Goal: Task Accomplishment & Management: Manage account settings

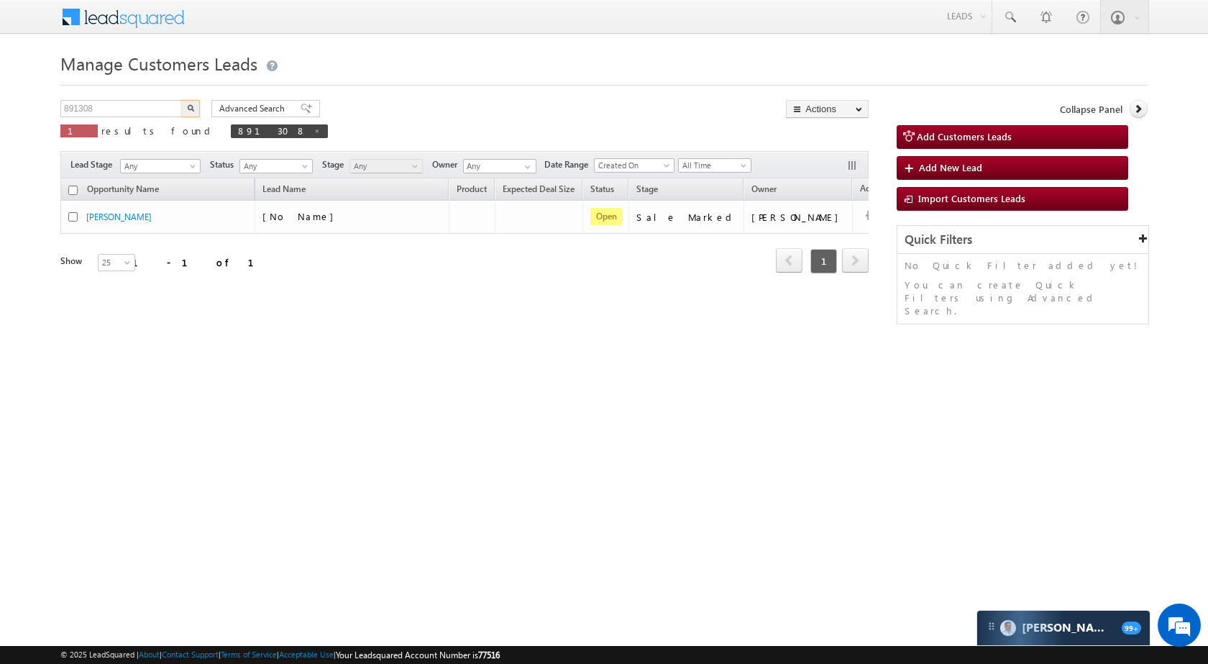
click at [152, 106] on input "891308" at bounding box center [121, 108] width 123 height 17
click at [181, 104] on button "button" at bounding box center [190, 108] width 19 height 17
click at [134, 101] on input "899573" at bounding box center [121, 108] width 123 height 17
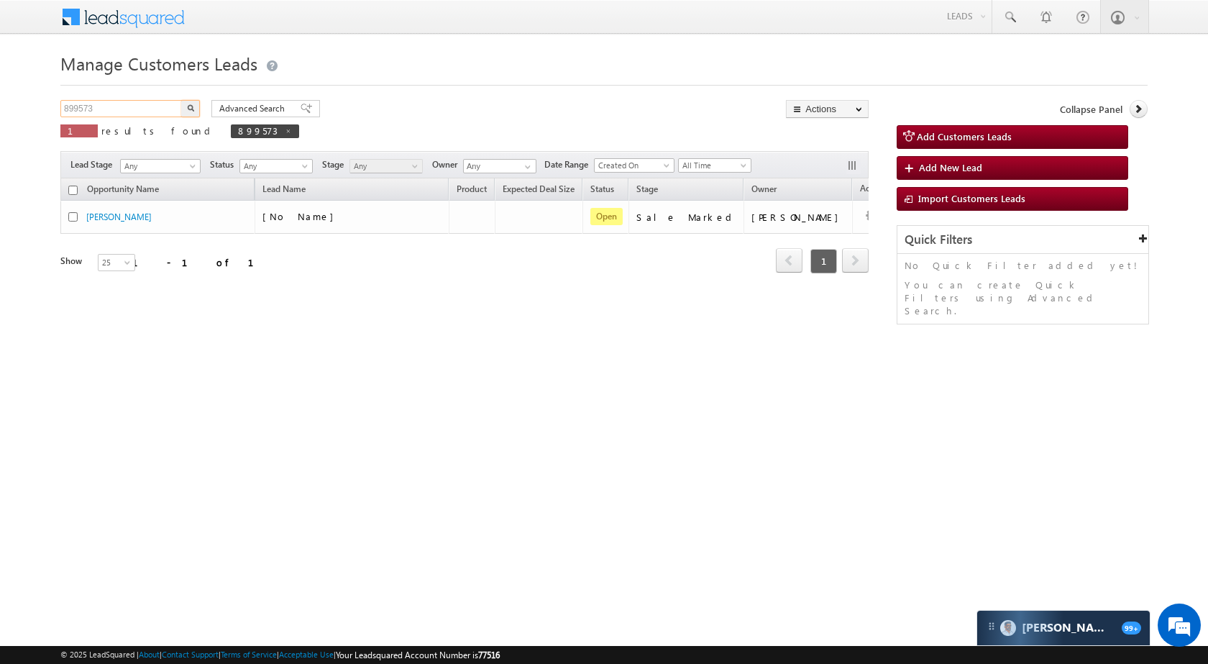
paste input "900070"
type input "900070"
click at [186, 109] on button "button" at bounding box center [190, 108] width 19 height 17
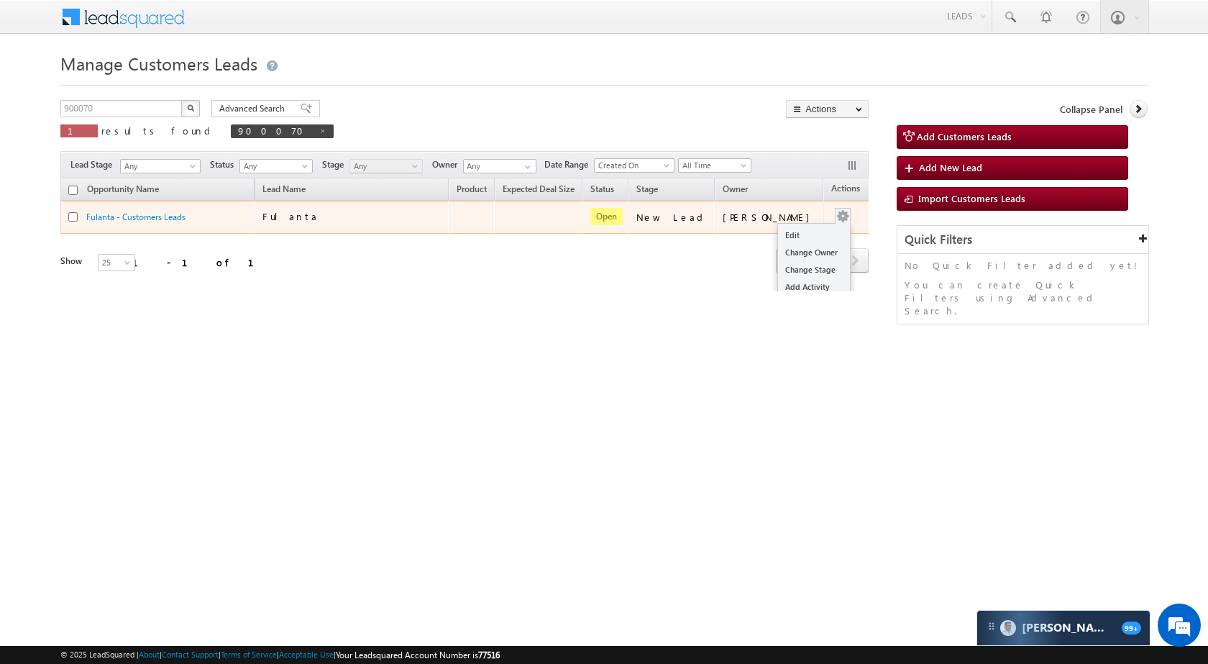
click at [836, 222] on button "button" at bounding box center [843, 216] width 14 height 14
click at [800, 240] on link "Edit" at bounding box center [814, 235] width 72 height 17
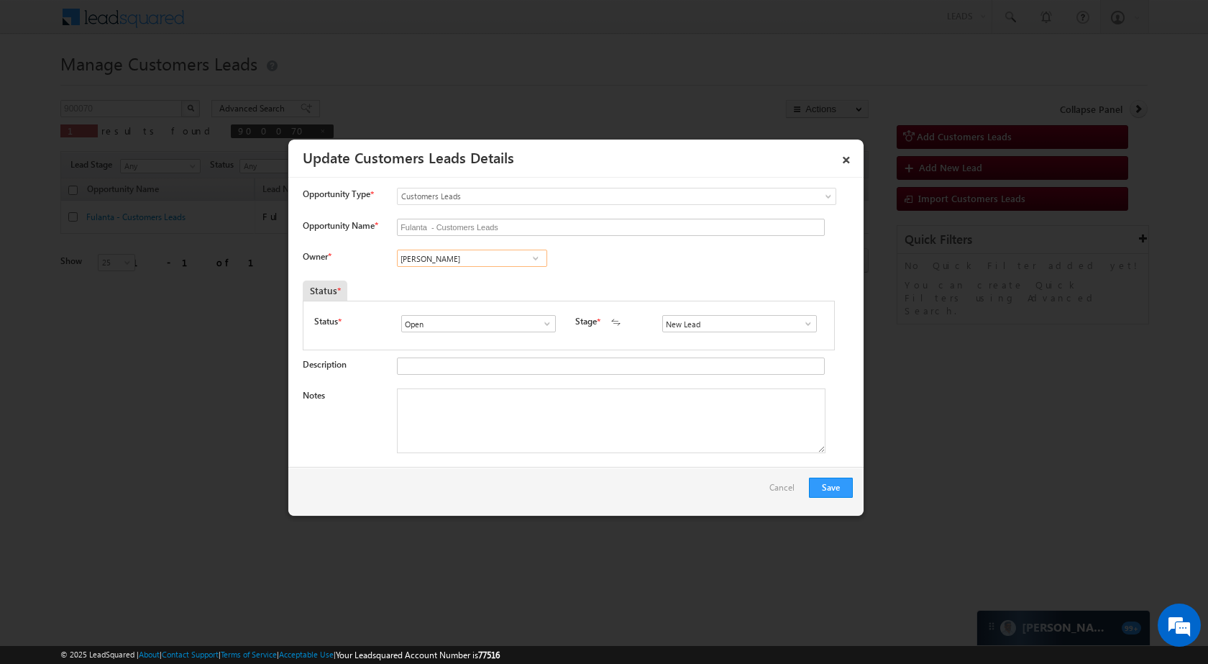
click at [476, 263] on input "[PERSON_NAME]" at bounding box center [472, 258] width 150 height 17
paste input "[PERSON_NAME]"
click at [498, 286] on span "[EMAIL_ADDRESS][PERSON_NAME][DOMAIN_NAME]" at bounding box center [467, 286] width 129 height 11
type input "[PERSON_NAME]"
click at [802, 324] on span at bounding box center [808, 324] width 14 height 12
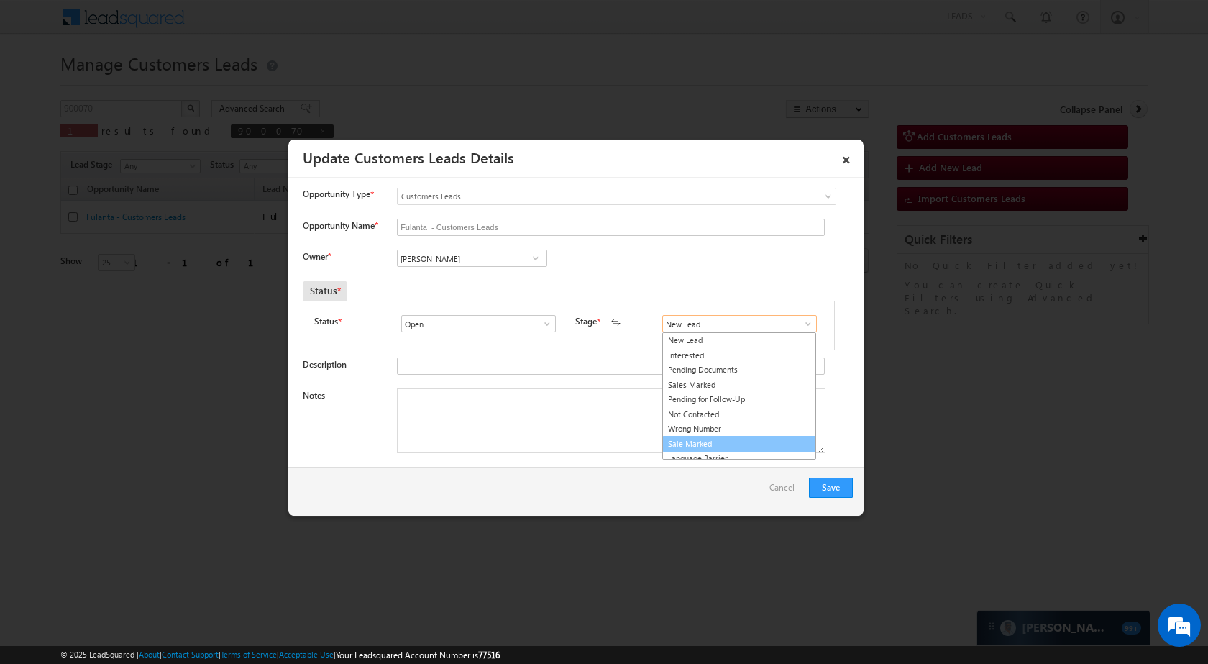
click at [713, 439] on link "Sale Marked" at bounding box center [739, 444] width 154 height 17
type input "Sale Marked"
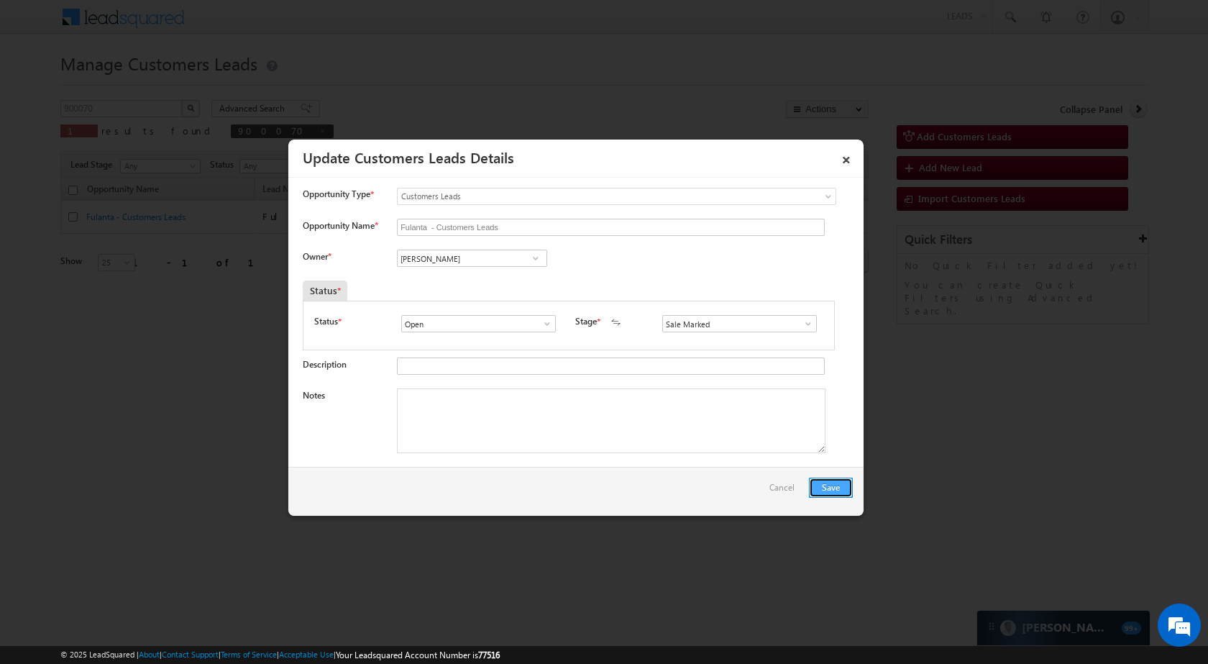
click at [834, 480] on button "Save" at bounding box center [831, 488] width 44 height 20
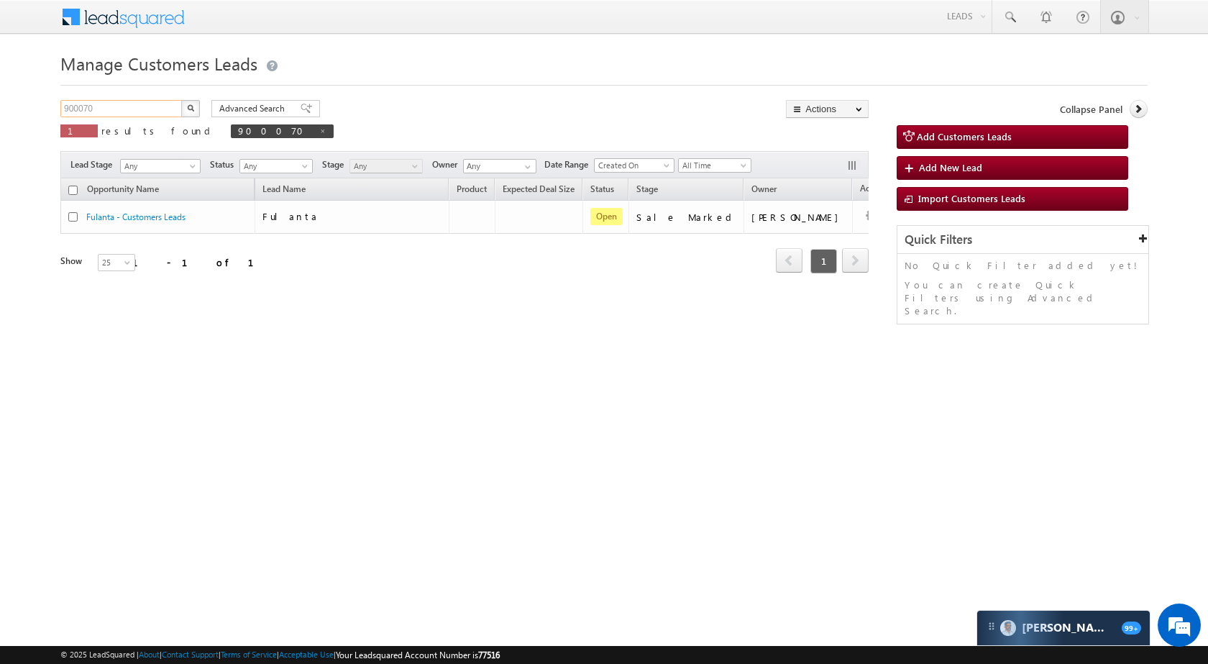
click at [132, 106] on input "900070" at bounding box center [121, 108] width 123 height 17
paste input "897085"
type input "897085"
click at [191, 110] on img "button" at bounding box center [190, 107] width 7 height 7
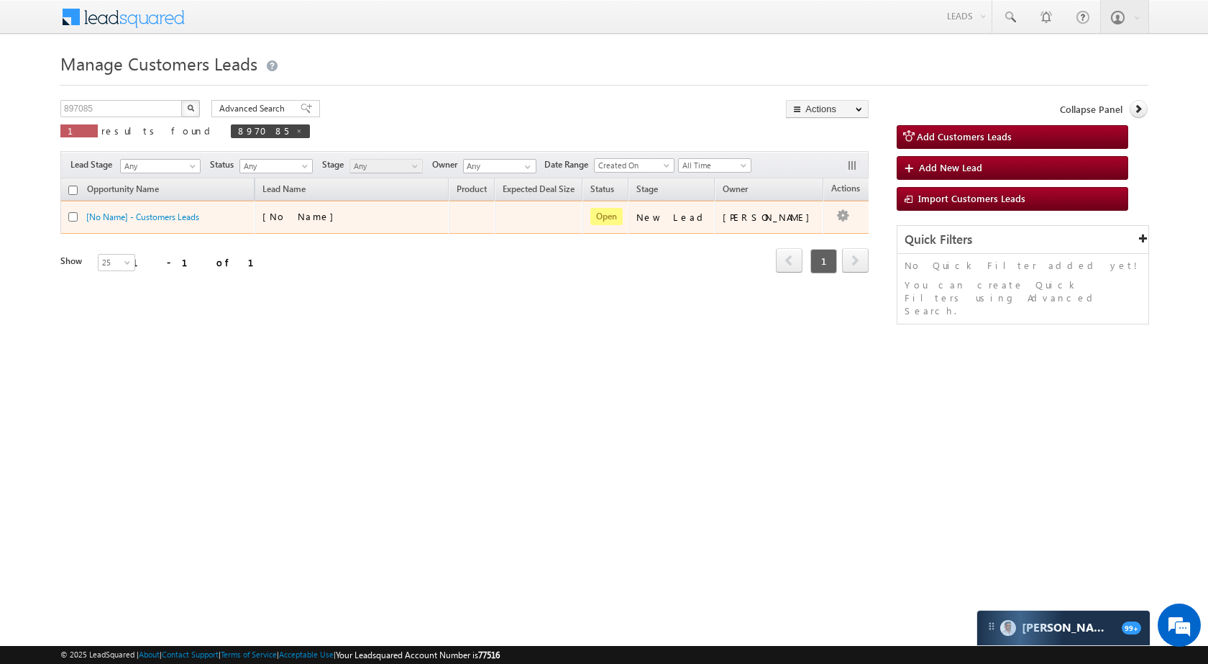
click at [834, 205] on td "Edit Change Owner Change Stage Add Activity Add Task Delete" at bounding box center [853, 217] width 60 height 33
click at [800, 238] on link "Edit" at bounding box center [814, 235] width 72 height 17
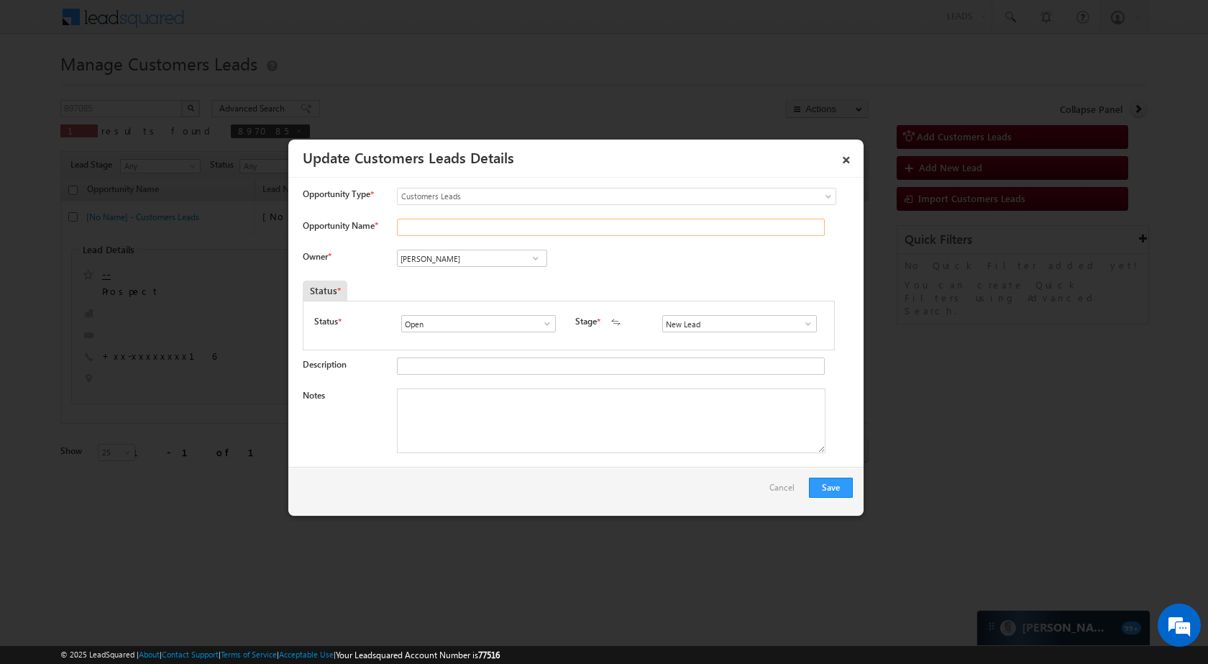
click at [457, 235] on input "Opportunity Name *" at bounding box center [611, 227] width 428 height 17
paste input "Ankit Sen"
type input "Ankit Sen"
click at [478, 263] on input "[PERSON_NAME]" at bounding box center [472, 258] width 150 height 17
paste input "[PERSON_NAME]"
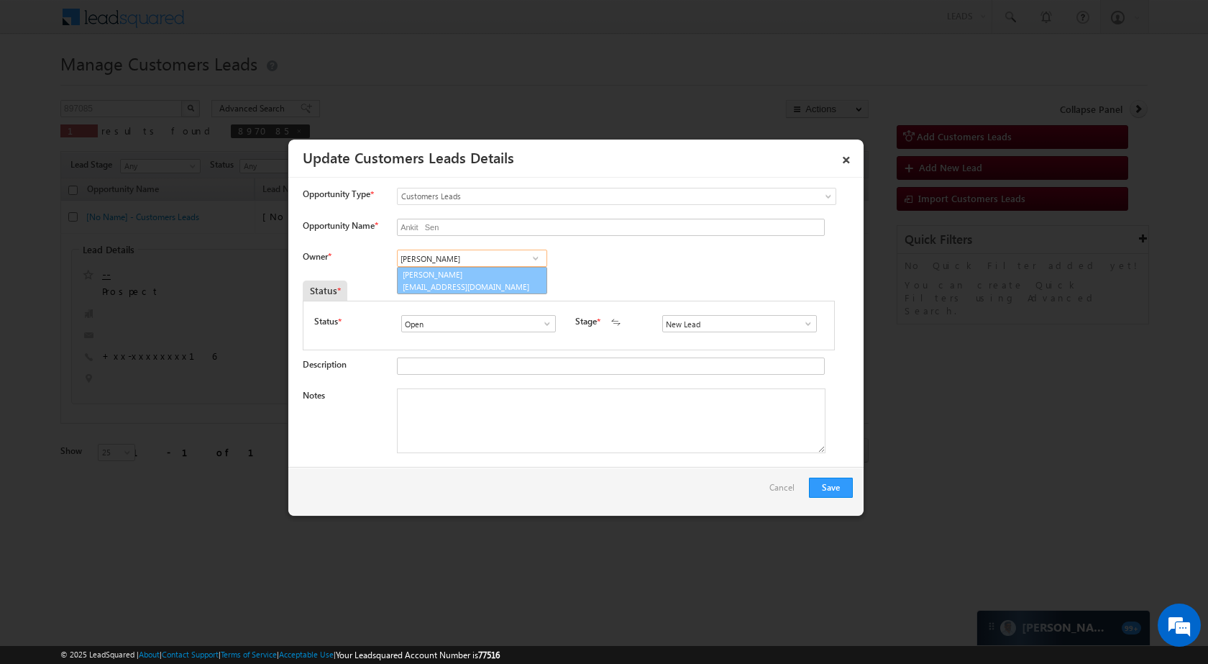
click at [483, 291] on span "banveer.singh@sgrlimited.in" at bounding box center [467, 286] width 129 height 11
type input "[PERSON_NAME]"
click at [795, 320] on link at bounding box center [804, 323] width 18 height 14
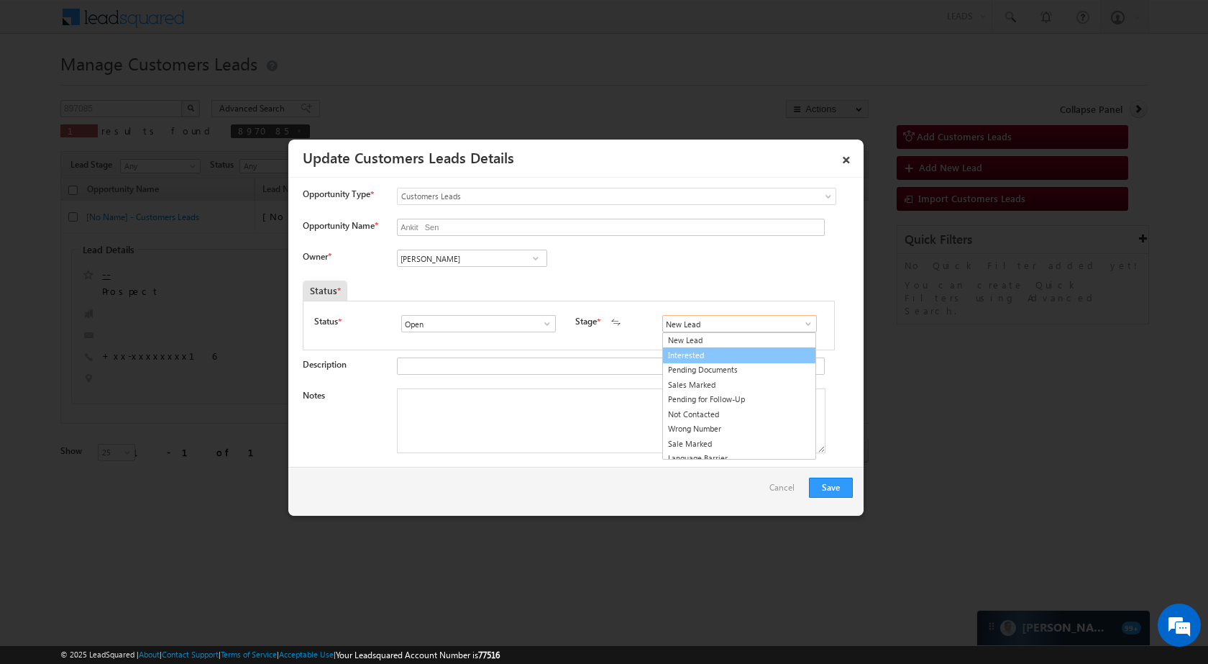
scroll to position [9, 0]
click at [743, 429] on link "Sale Marked" at bounding box center [739, 435] width 154 height 17
type input "Sale Marked"
click at [819, 476] on div "Save Cancel" at bounding box center [575, 491] width 575 height 49
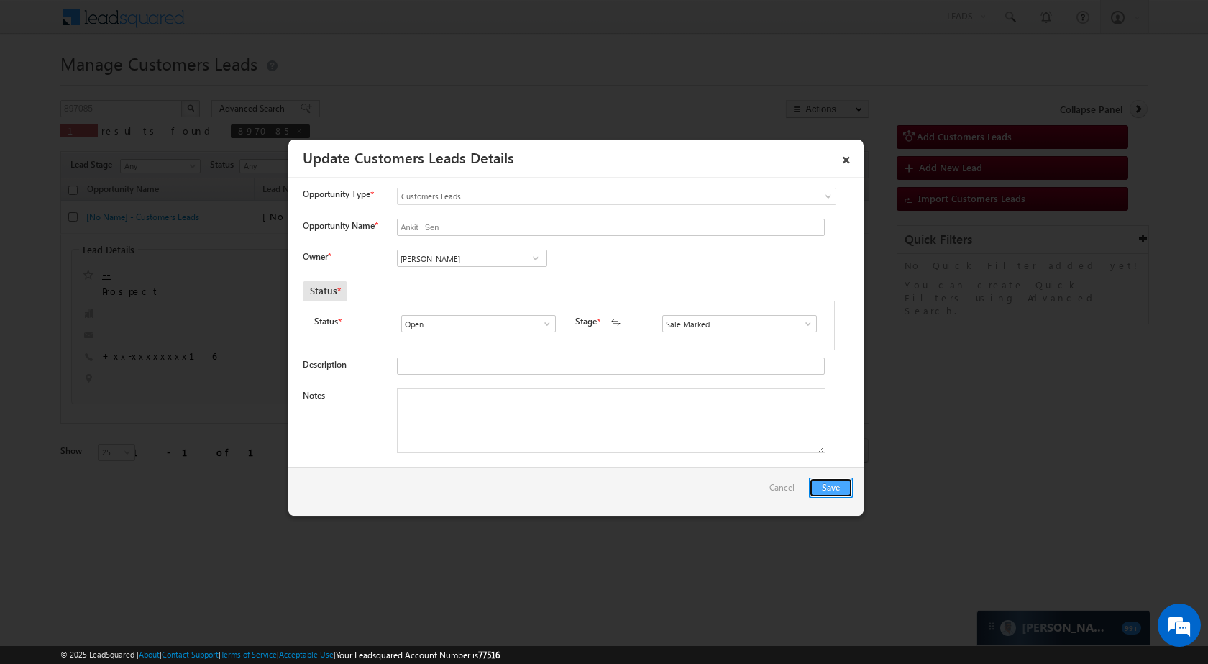
click at [841, 485] on button "Save" at bounding box center [831, 488] width 44 height 20
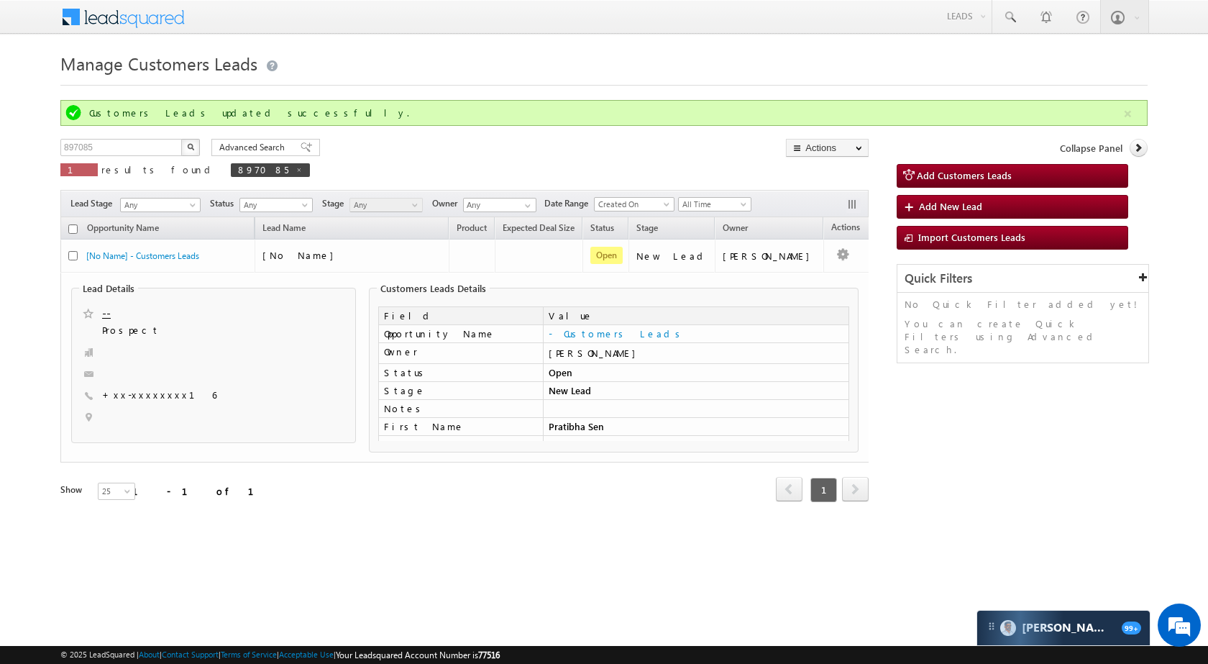
click at [832, 474] on div "Refresh first prev 1 next last 1 - 1 of 1" at bounding box center [464, 483] width 808 height 42
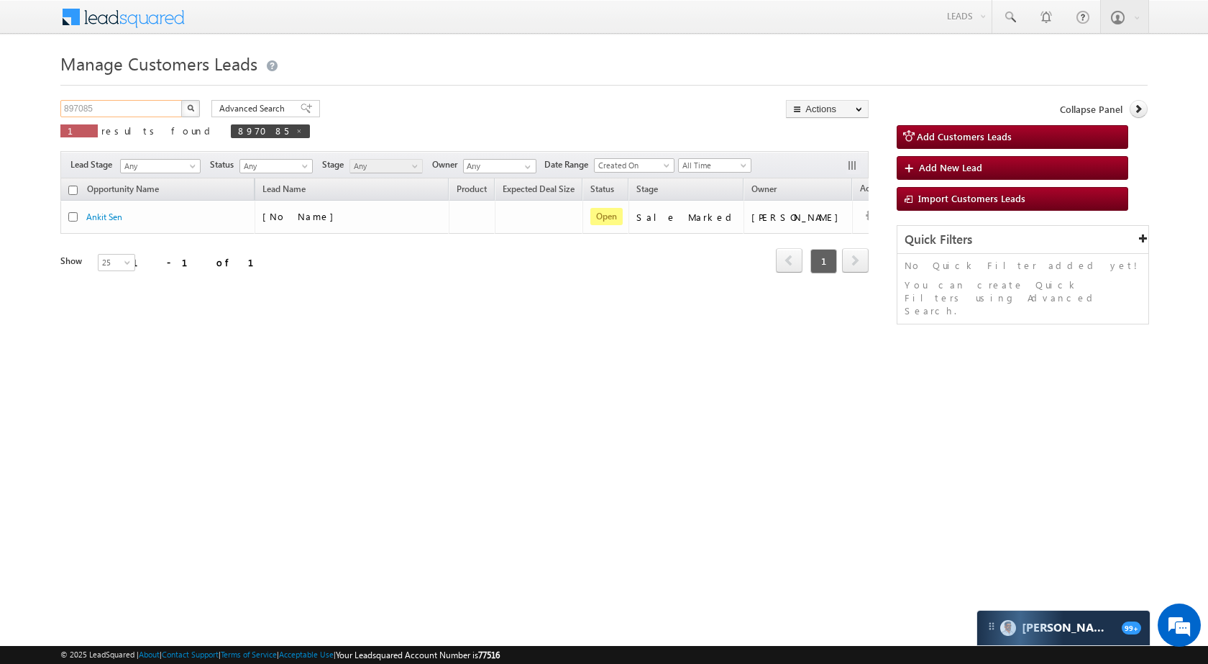
click at [134, 106] on input "897085" at bounding box center [121, 108] width 123 height 17
paste input "82229"
click at [186, 109] on button "button" at bounding box center [190, 108] width 19 height 17
click at [155, 113] on input "882229" at bounding box center [121, 108] width 123 height 17
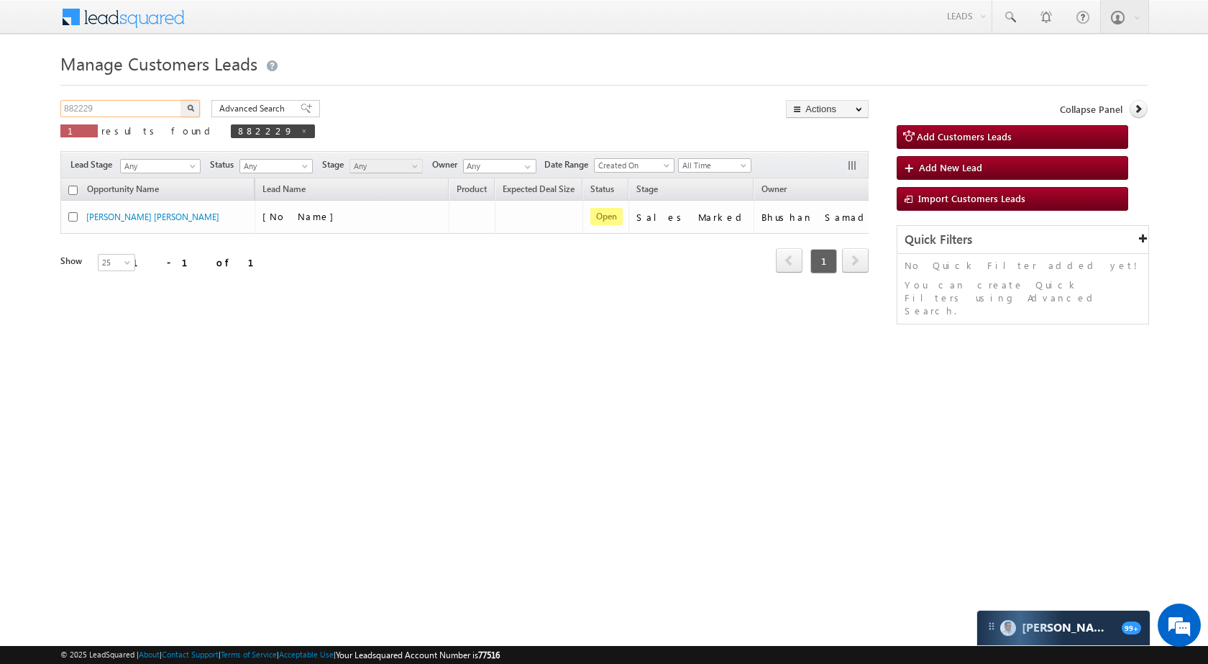
click at [155, 113] on input "882229" at bounding box center [121, 108] width 123 height 17
paste input "96088"
click at [190, 109] on img "button" at bounding box center [190, 107] width 7 height 7
click at [152, 104] on input "896088" at bounding box center [121, 108] width 123 height 17
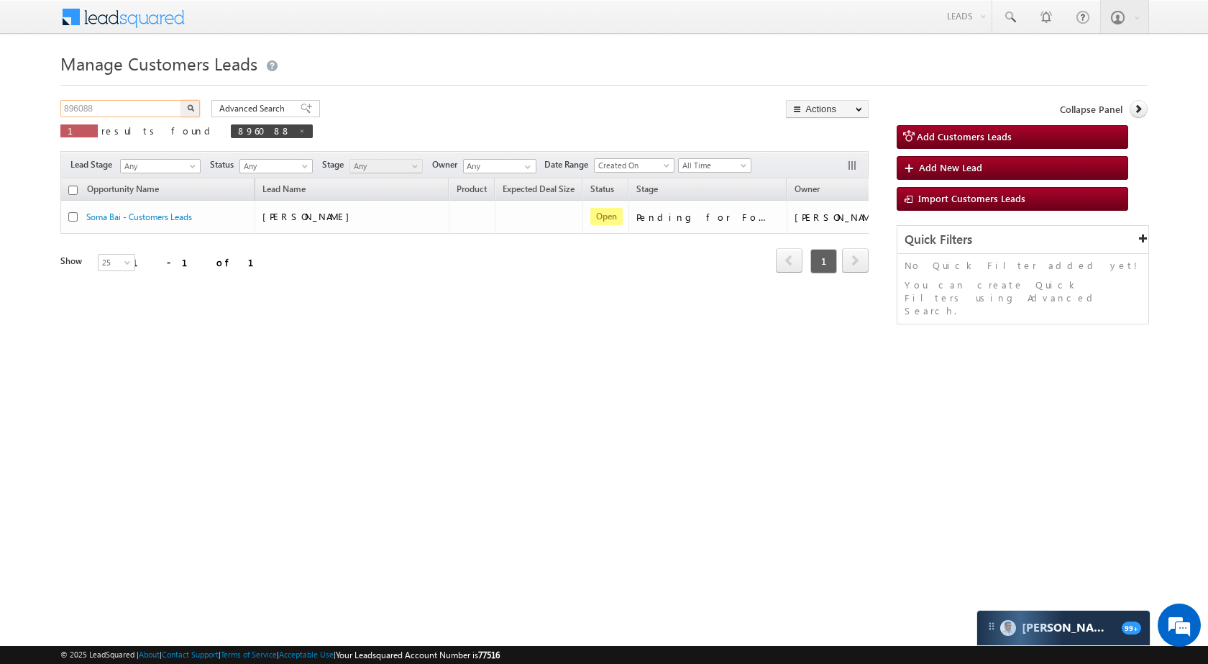
paste input "6"
click at [191, 99] on div "Manage Customers Leads 896086 X 1 results found 896088 Advanced Search Advanced…" at bounding box center [603, 228] width 1087 height 360
click at [191, 101] on button "button" at bounding box center [190, 108] width 19 height 17
click at [162, 95] on div "Manage Customers Leads 896086 X 1 results found 896086 Advanced Search Advanced…" at bounding box center [603, 228] width 1087 height 360
click at [147, 109] on input "896086" at bounding box center [121, 108] width 123 height 17
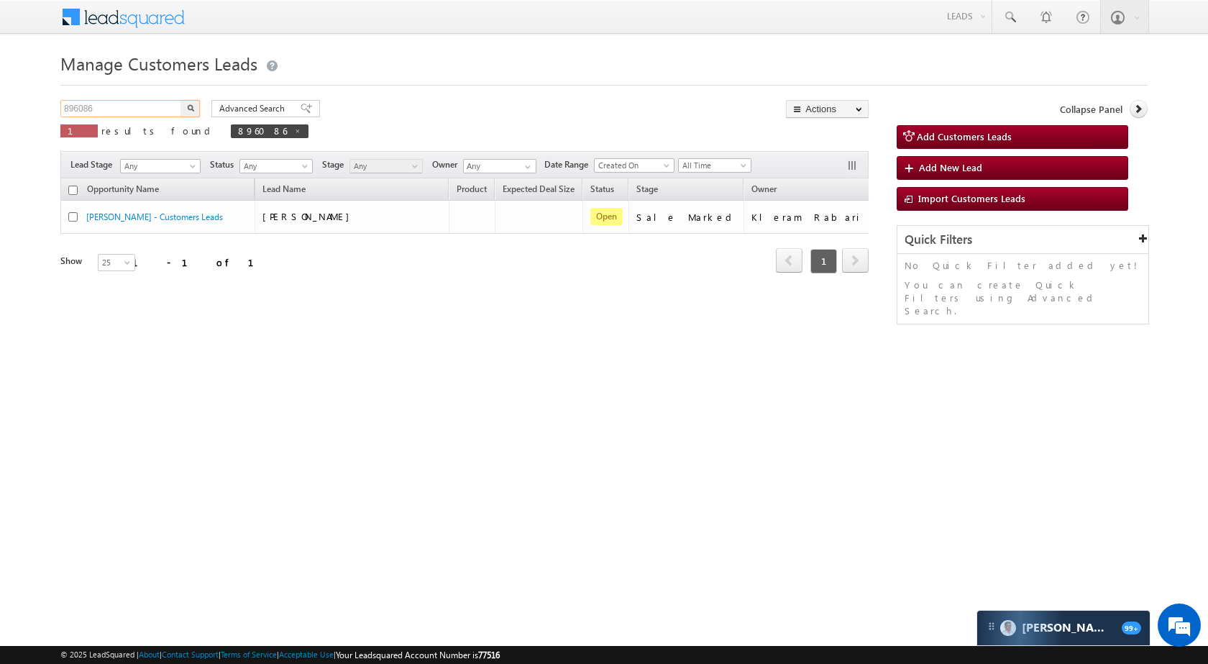
click at [147, 109] on input "896086" at bounding box center [121, 108] width 123 height 17
paste input "017"
click at [197, 109] on button "button" at bounding box center [190, 108] width 19 height 17
click at [124, 119] on div "890176 X 1 results found 890176" at bounding box center [192, 120] width 264 height 41
click at [127, 108] on input "890176" at bounding box center [121, 108] width 123 height 17
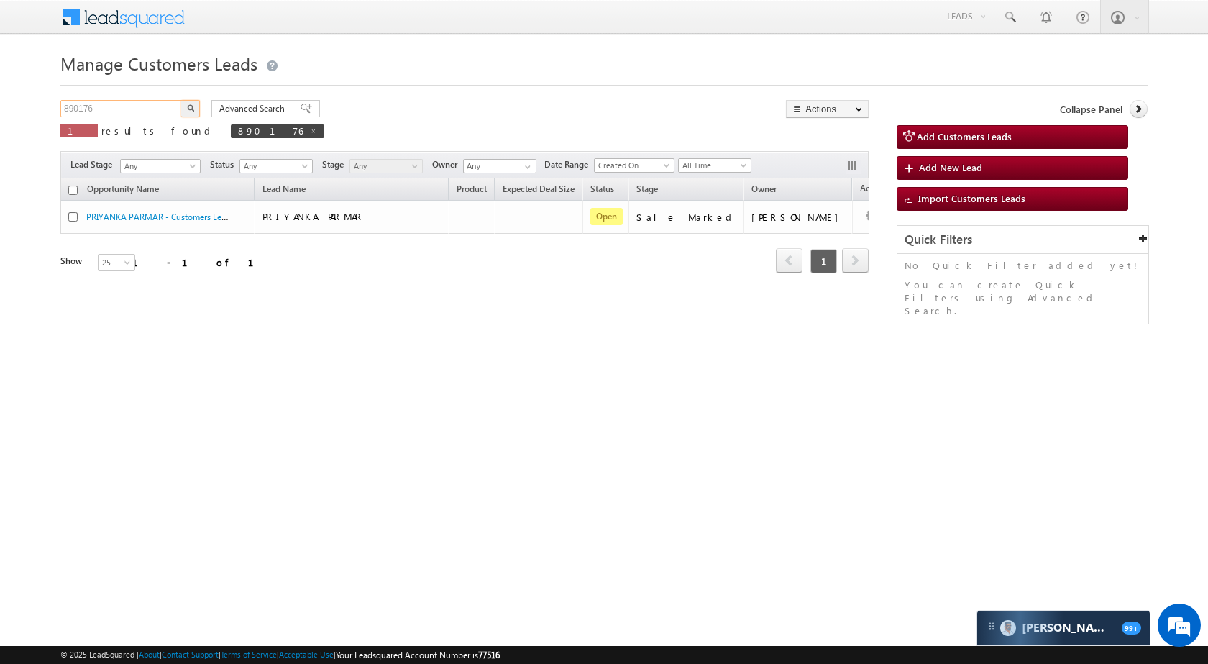
click at [127, 108] on input "890176" at bounding box center [121, 108] width 123 height 17
paste input "5019"
click at [188, 104] on img "button" at bounding box center [190, 107] width 7 height 7
click at [147, 106] on input "895019" at bounding box center [121, 108] width 123 height 17
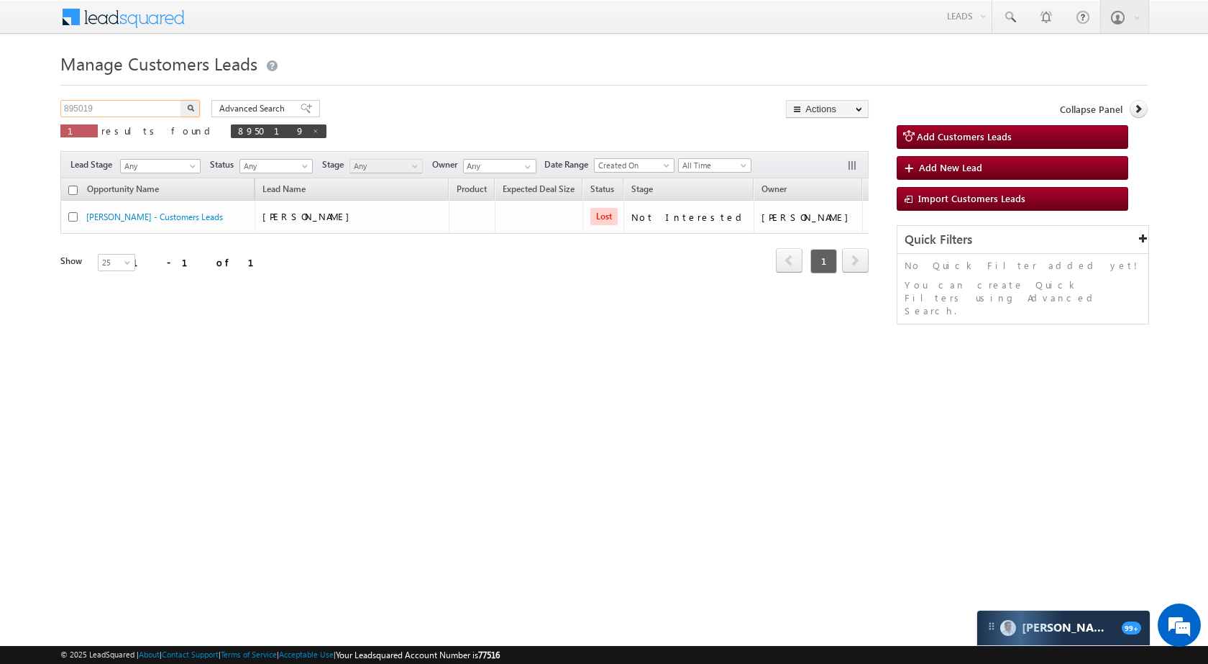
paste input "7070"
click at [188, 111] on button "button" at bounding box center [190, 108] width 19 height 17
click at [114, 101] on input "897070" at bounding box center [121, 108] width 123 height 17
click at [114, 109] on input "897070" at bounding box center [121, 108] width 123 height 17
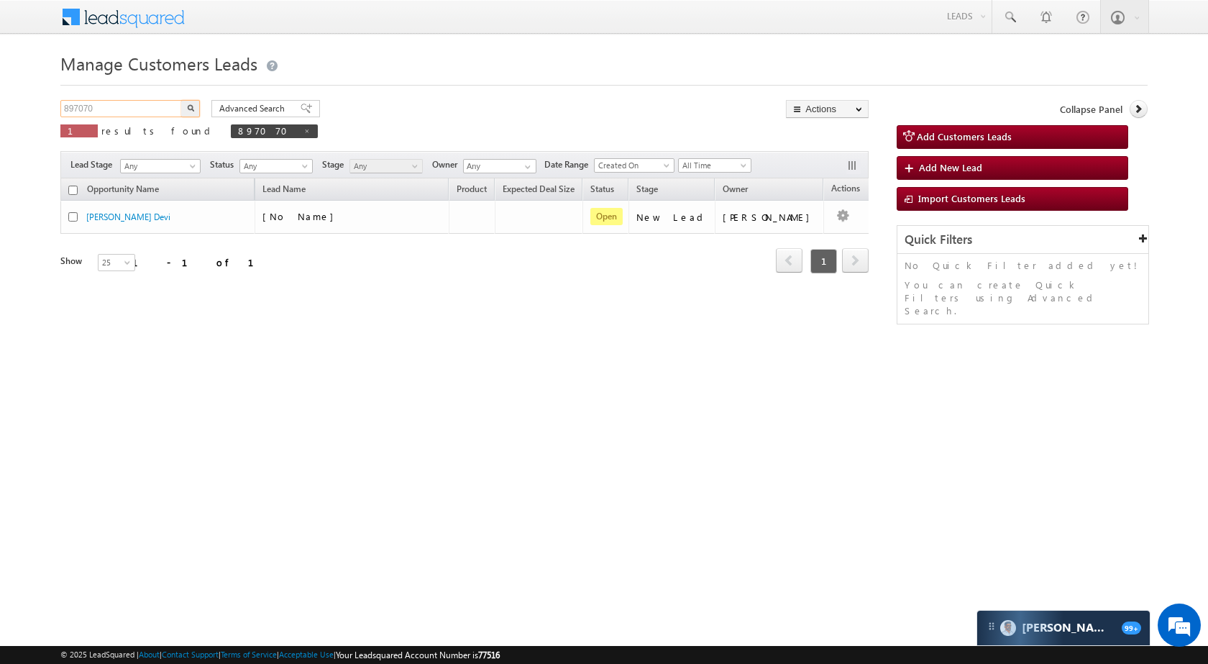
paste input "543"
type input "897543"
click at [191, 107] on img "button" at bounding box center [190, 107] width 7 height 7
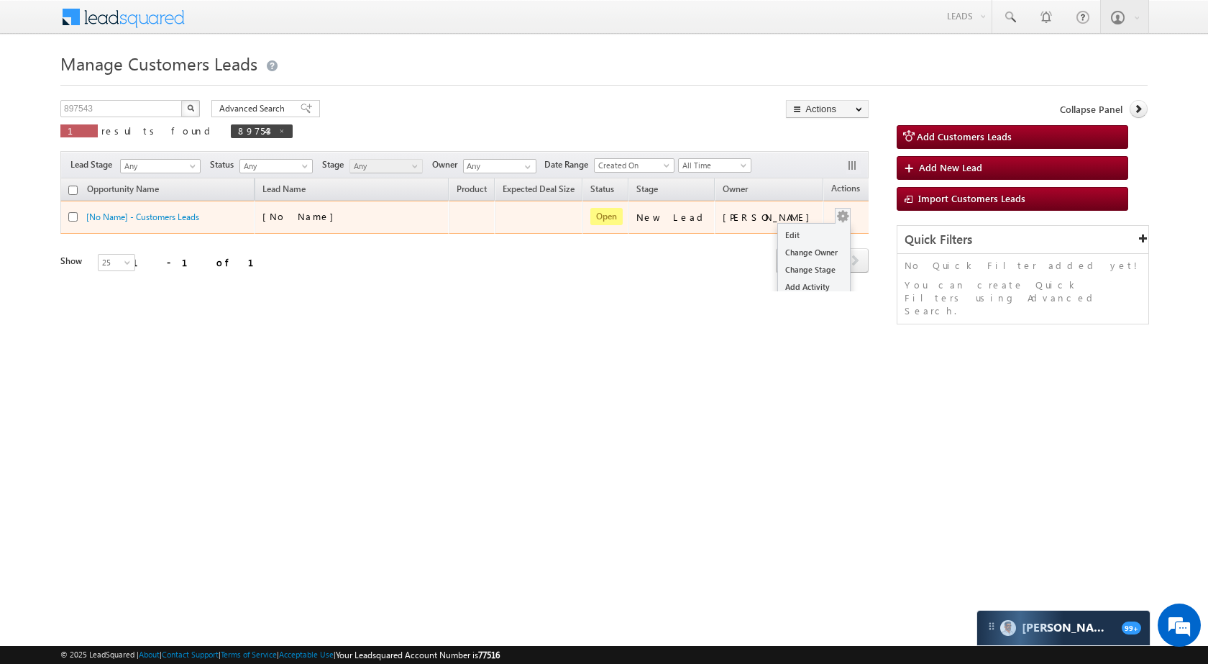
click at [831, 216] on div "Edit Change Owner Change Stage Add Activity Add Task Delete" at bounding box center [842, 217] width 23 height 19
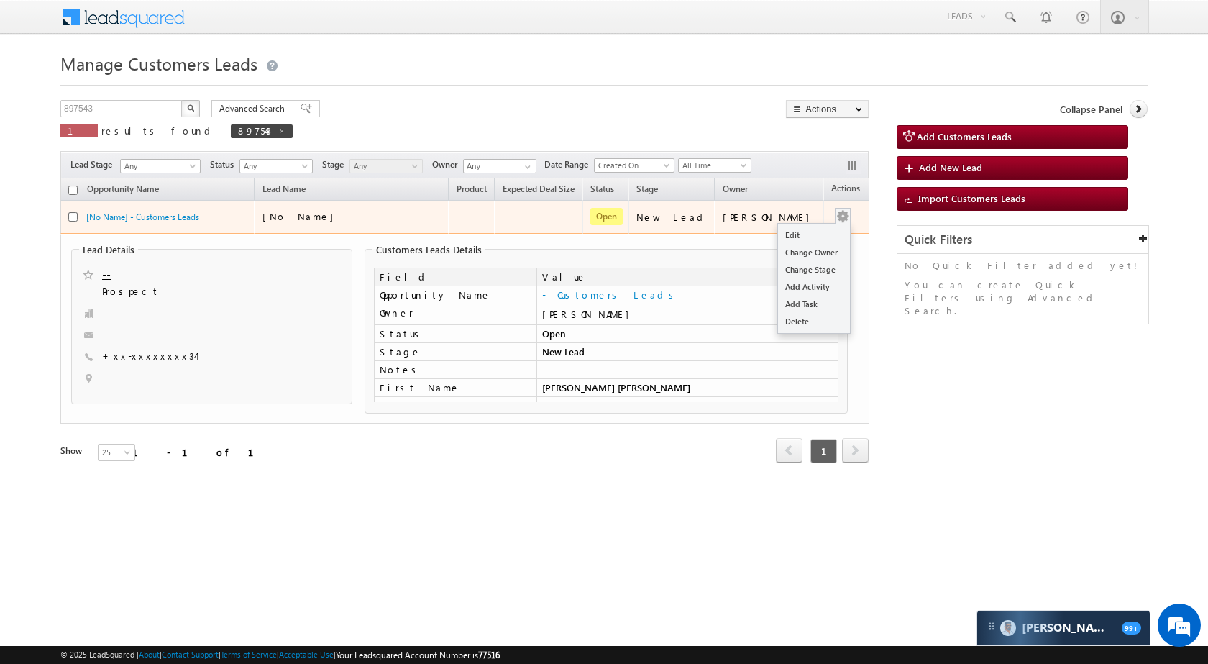
click at [836, 214] on button "button" at bounding box center [843, 216] width 14 height 14
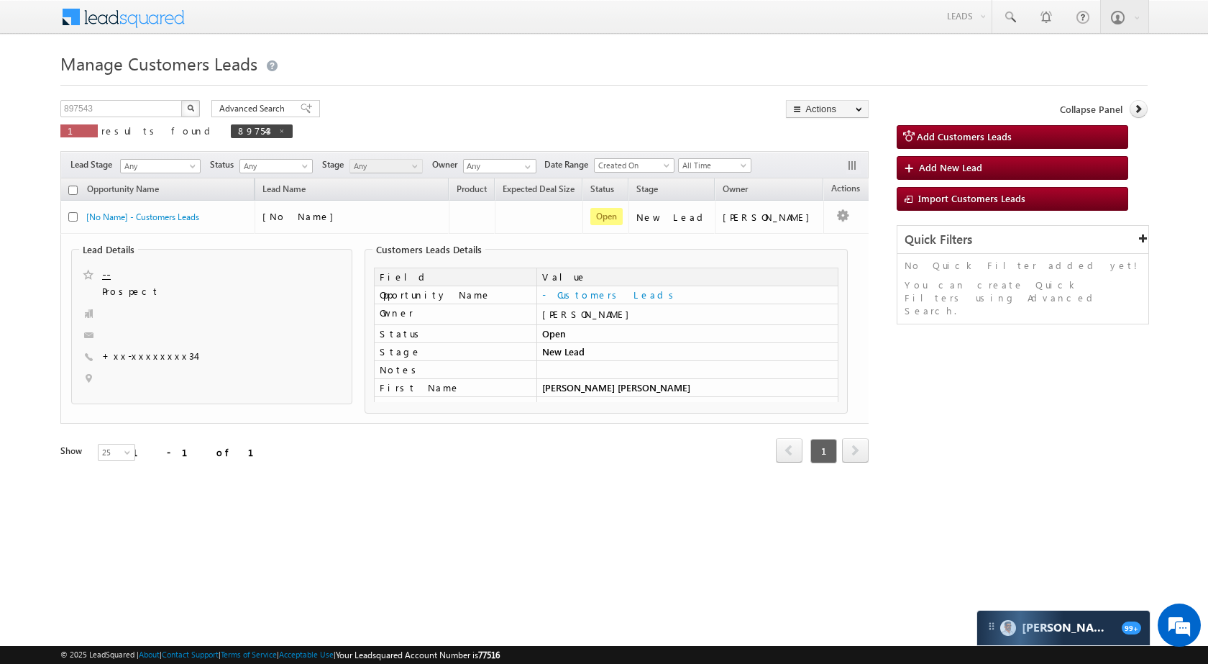
click at [803, 234] on td "Lead Details -- Prospect +xx-xxxxxxxx34" at bounding box center [471, 329] width 823 height 190
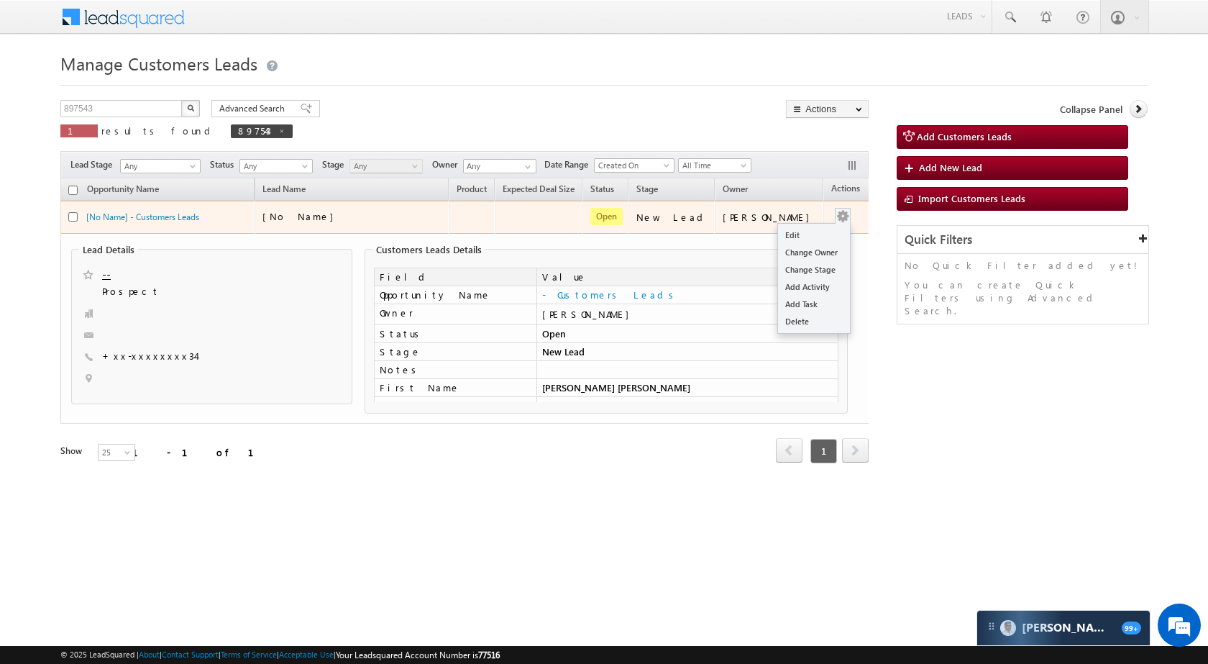
click at [831, 216] on div "Edit Change Owner Change Stage Add Activity Add Task Delete" at bounding box center [842, 217] width 23 height 19
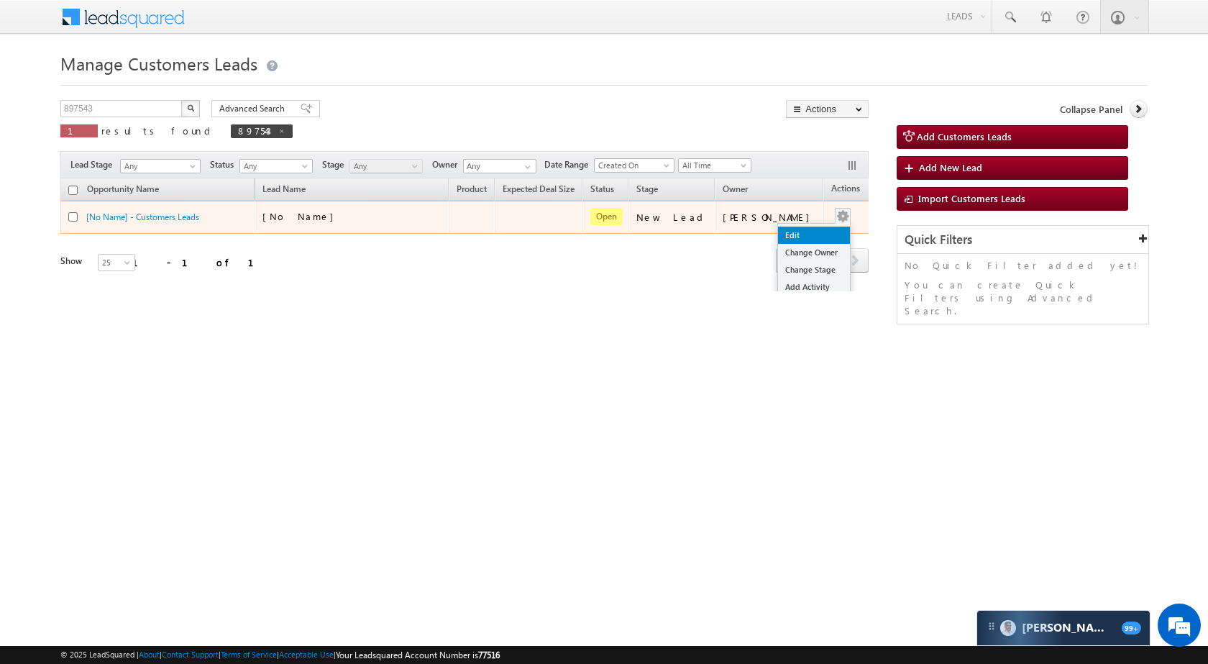
click at [804, 236] on link "Edit" at bounding box center [814, 235] width 72 height 17
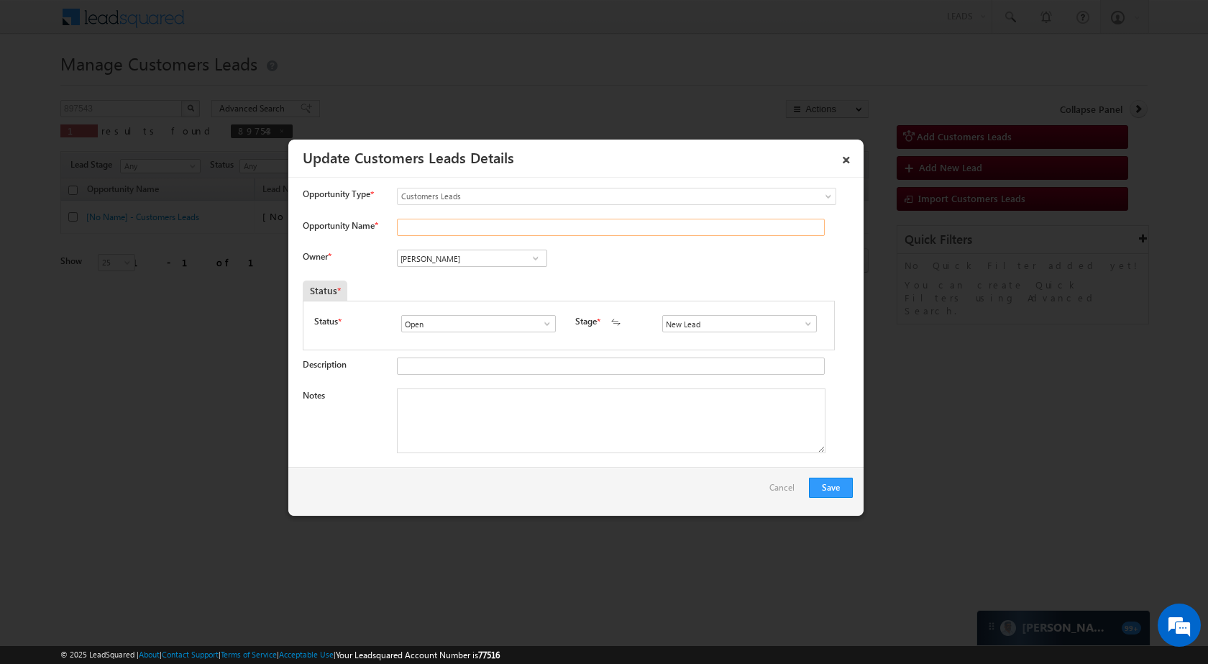
click at [493, 231] on input "Opportunity Name *" at bounding box center [611, 227] width 428 height 17
paste input "BABBU SHAH SIKNDAR SHAH"
type input "BABBU SHAH SIKNDAR SHAH"
click at [475, 260] on input "[PERSON_NAME]" at bounding box center [472, 258] width 150 height 17
paste input "aibhav Shankar Dhanke"
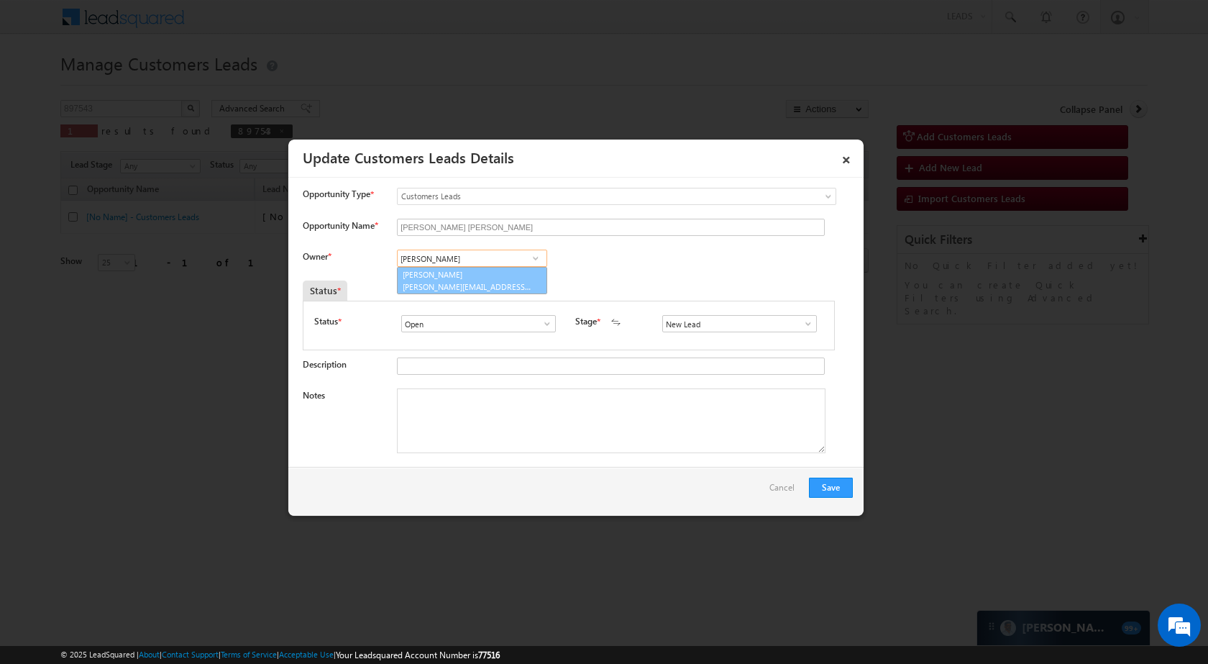
click at [478, 282] on span "vaibhav.dhanke@sgrlimited.in" at bounding box center [467, 286] width 129 height 11
type input "Vaibhav Shankar Dhanke"
click at [806, 323] on span at bounding box center [808, 324] width 14 height 12
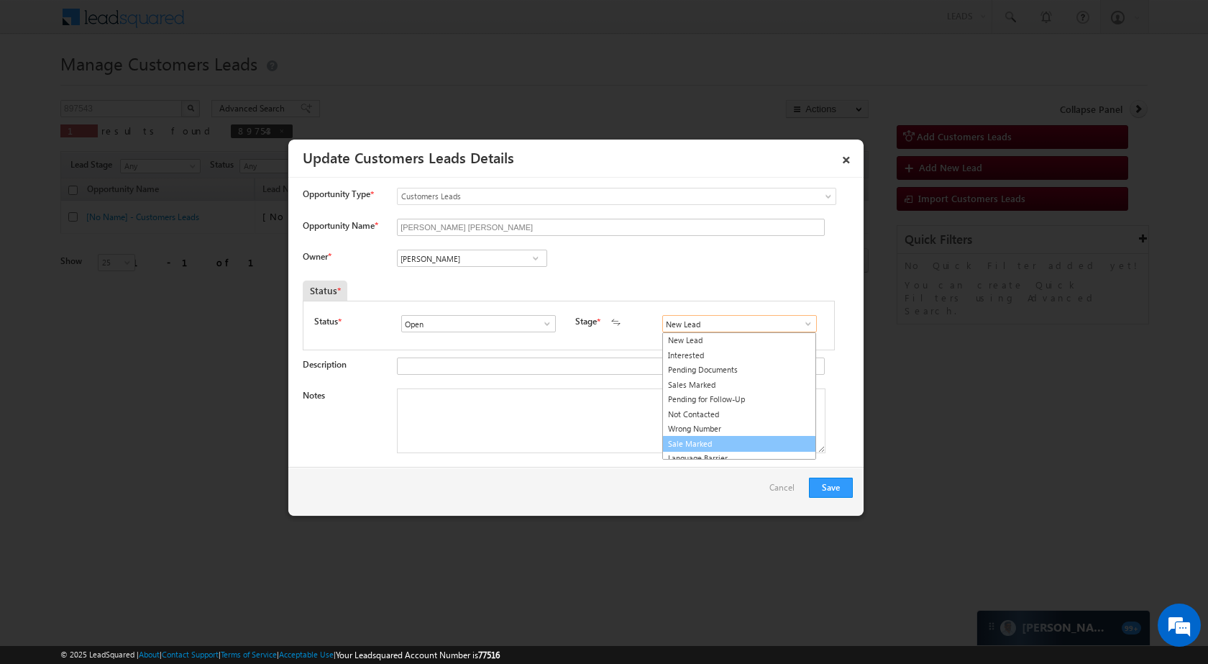
click at [741, 450] on link "Sale Marked" at bounding box center [739, 444] width 154 height 17
type input "Sale Marked"
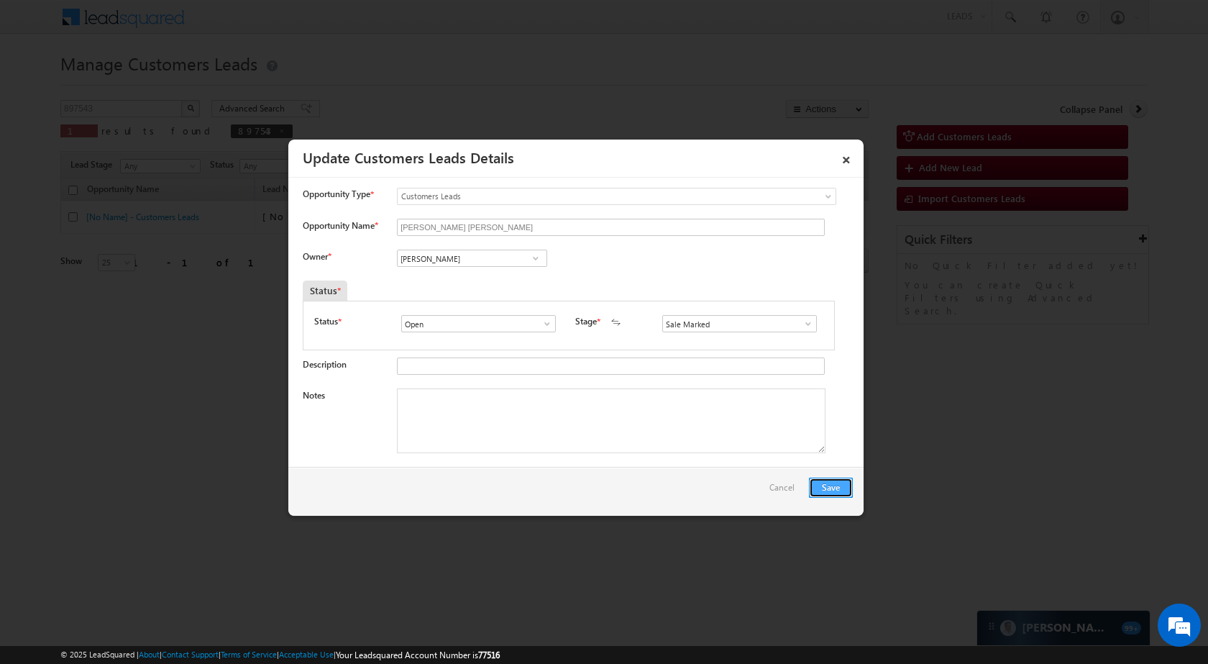
click at [834, 484] on button "Save" at bounding box center [831, 488] width 44 height 20
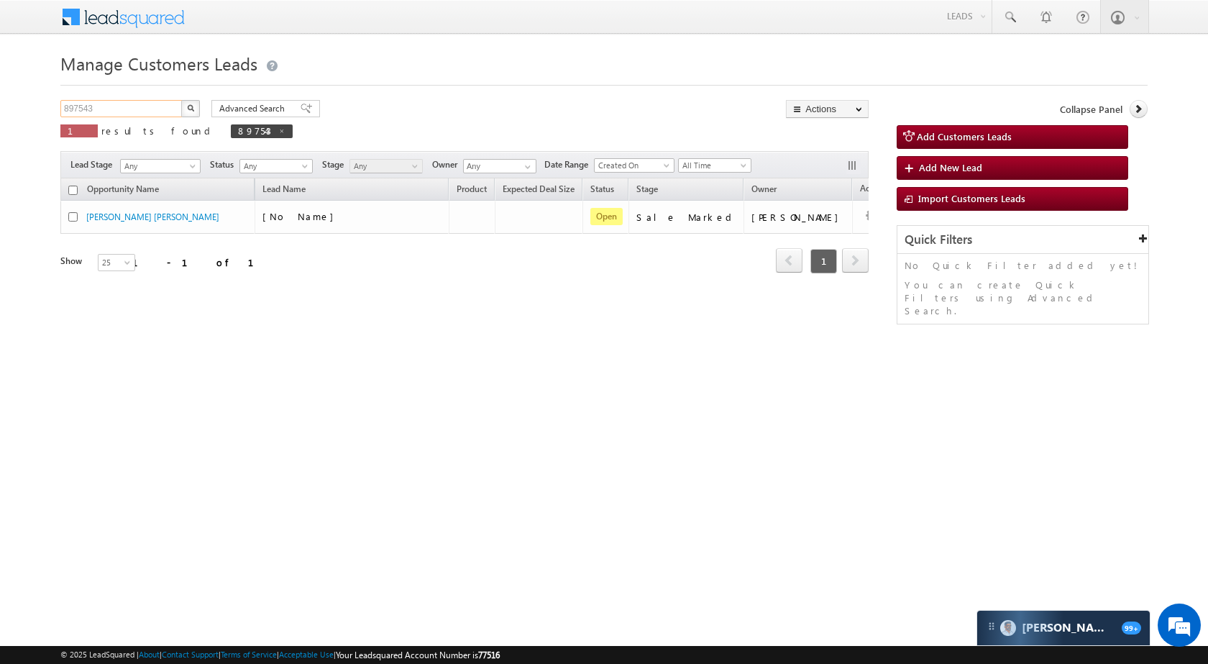
click at [152, 108] on input "897543" at bounding box center [121, 108] width 123 height 17
paste input "081"
click at [188, 108] on img "button" at bounding box center [190, 107] width 7 height 7
click at [124, 109] on input "897081" at bounding box center [121, 108] width 123 height 17
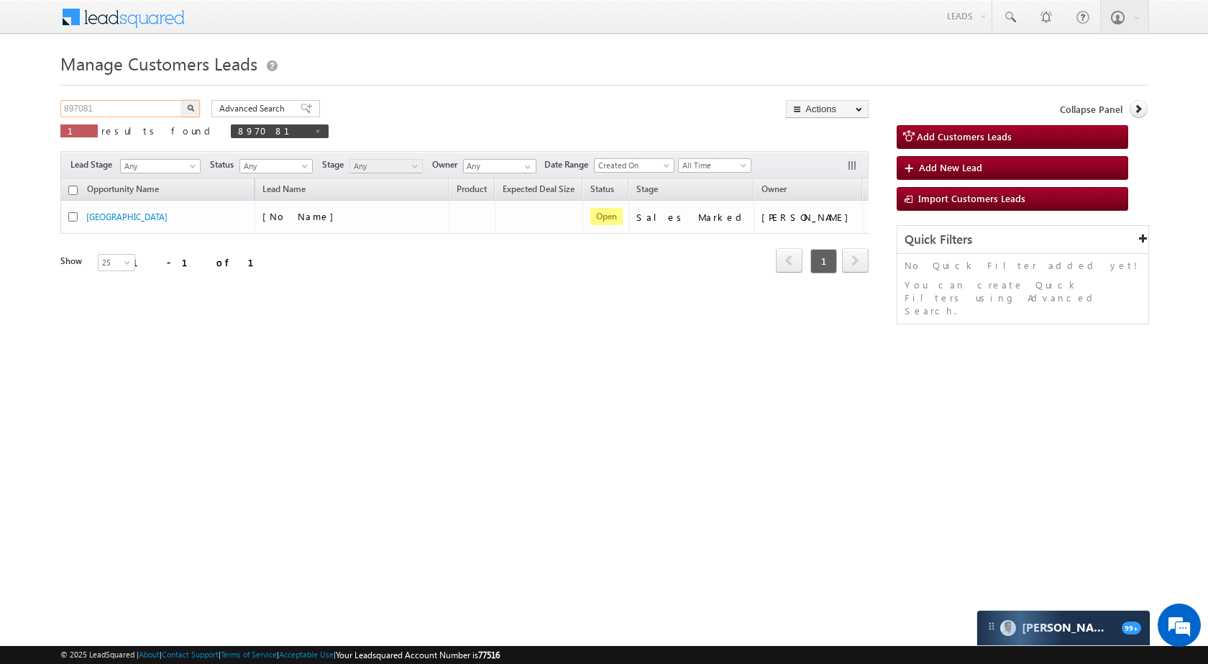
click at [124, 109] on input "897081" at bounding box center [121, 108] width 123 height 17
paste input "8"
click at [187, 104] on img "button" at bounding box center [190, 107] width 7 height 7
click at [156, 108] on input "897088" at bounding box center [121, 108] width 123 height 17
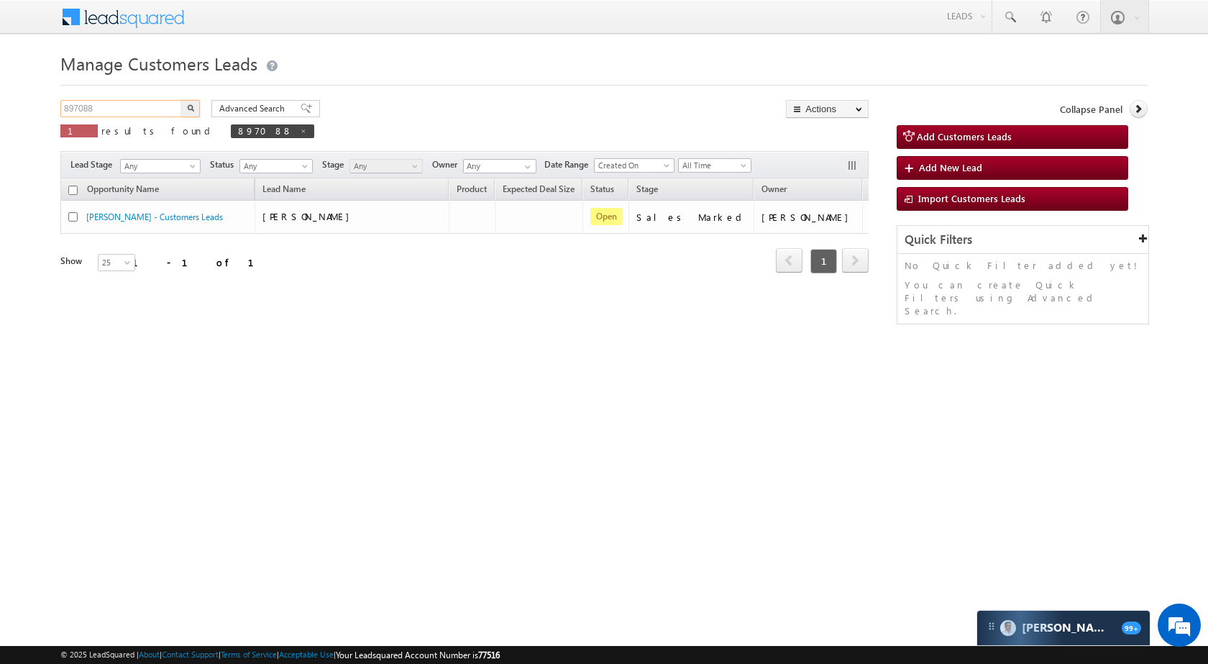
paste input "0"
click at [193, 111] on img "button" at bounding box center [190, 107] width 7 height 7
click at [140, 109] on input "897080" at bounding box center [121, 108] width 123 height 17
paste input "79294"
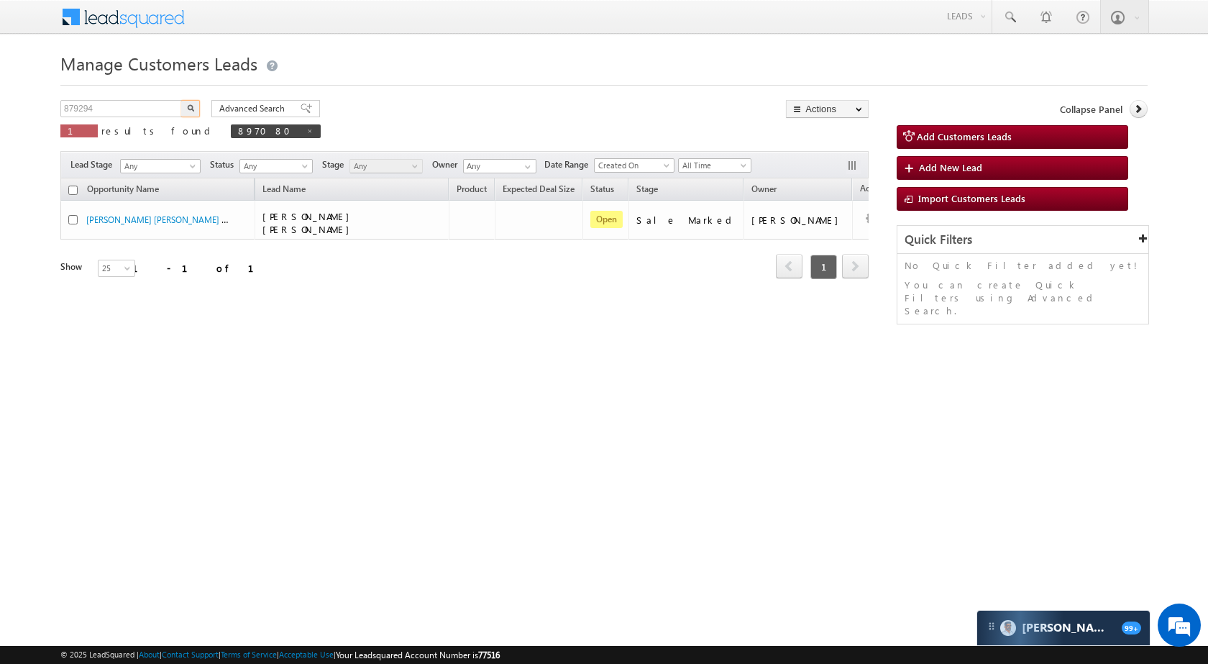
click at [183, 109] on button "button" at bounding box center [190, 108] width 19 height 17
click at [136, 112] on input "879294" at bounding box center [121, 108] width 123 height 17
paste input "97068"
click at [188, 108] on img "button" at bounding box center [190, 107] width 7 height 7
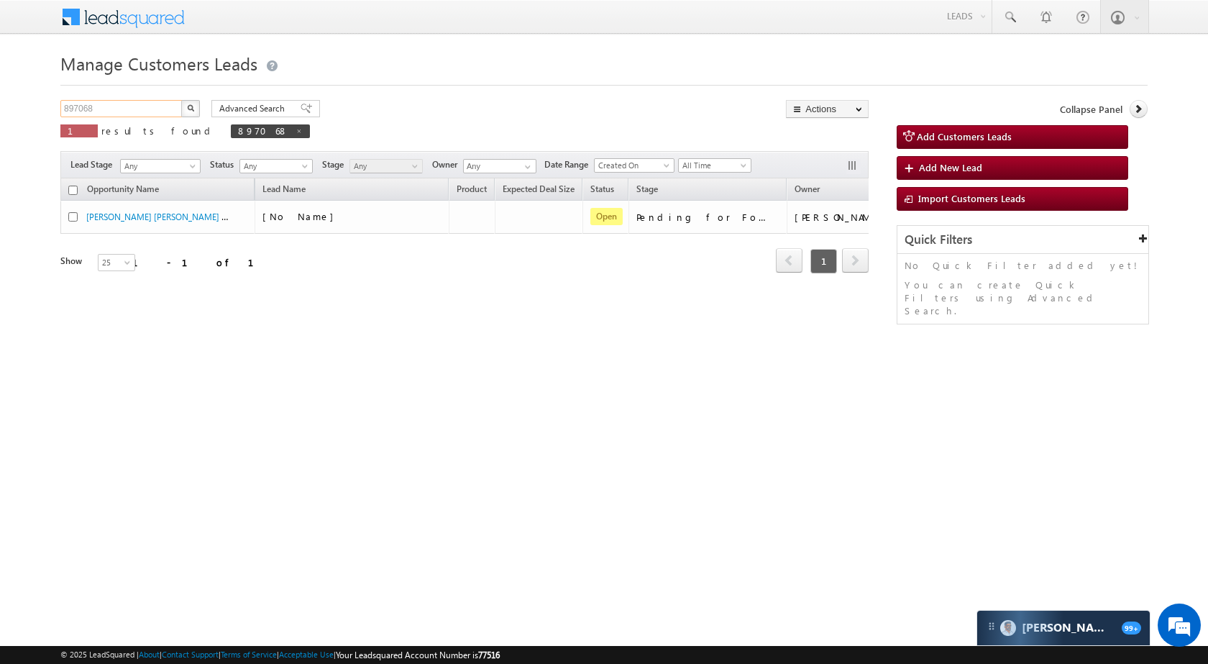
click at [147, 109] on input "897068" at bounding box center [121, 108] width 123 height 17
click at [147, 108] on input "897068" at bounding box center [121, 108] width 123 height 17
paste input "5"
click at [189, 103] on button "button" at bounding box center [190, 108] width 19 height 17
click at [152, 101] on input "897065" at bounding box center [121, 108] width 123 height 17
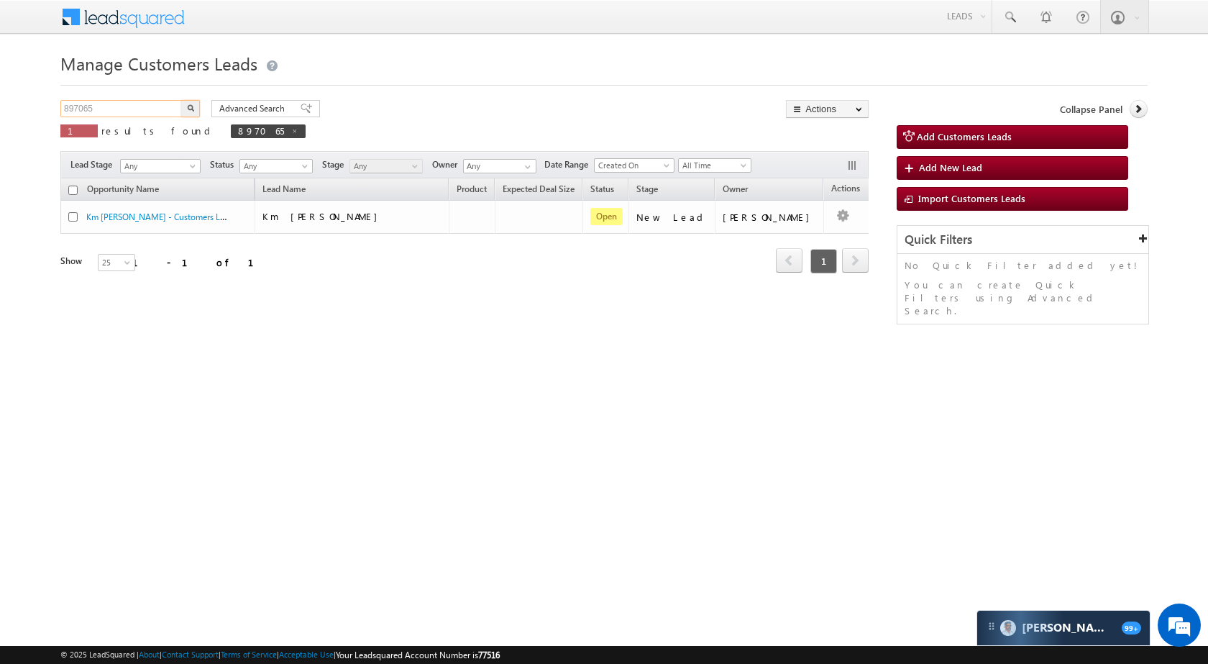
click at [152, 101] on input "897065" at bounding box center [121, 108] width 123 height 17
paste input "8018"
click at [191, 109] on img "button" at bounding box center [190, 107] width 7 height 7
click at [147, 111] on input "898018" at bounding box center [121, 108] width 123 height 17
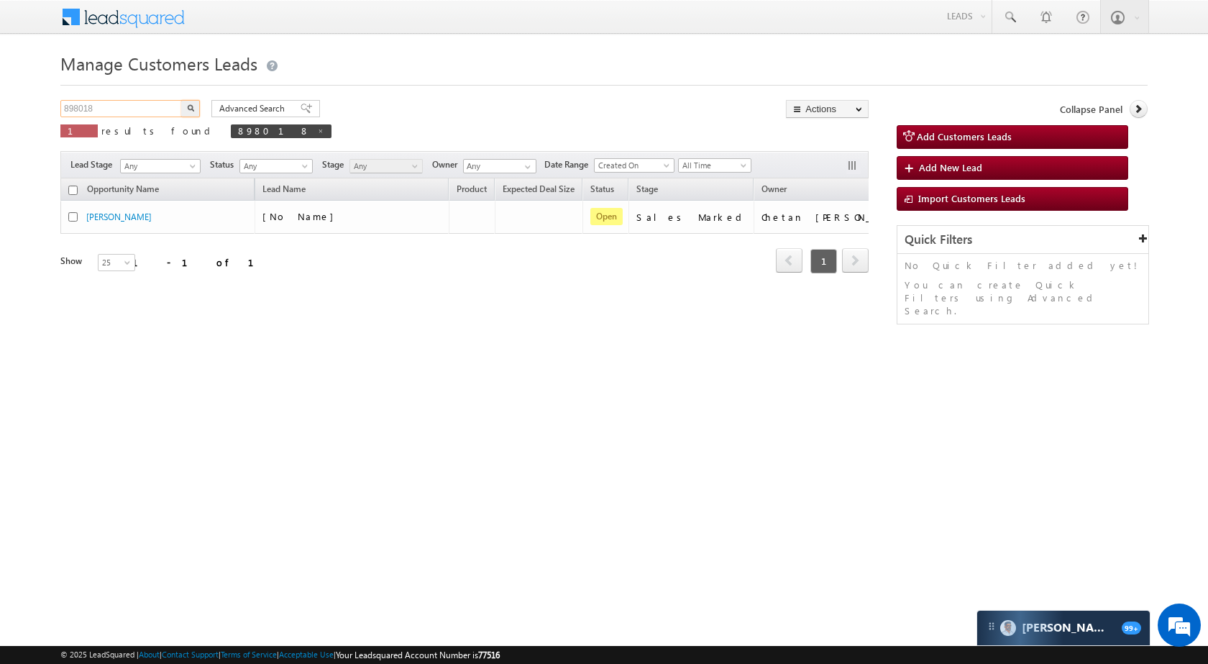
paste input "7084"
click at [186, 107] on button "button" at bounding box center [190, 108] width 19 height 17
click at [159, 107] on input "897084" at bounding box center [121, 108] width 123 height 17
paste input "927"
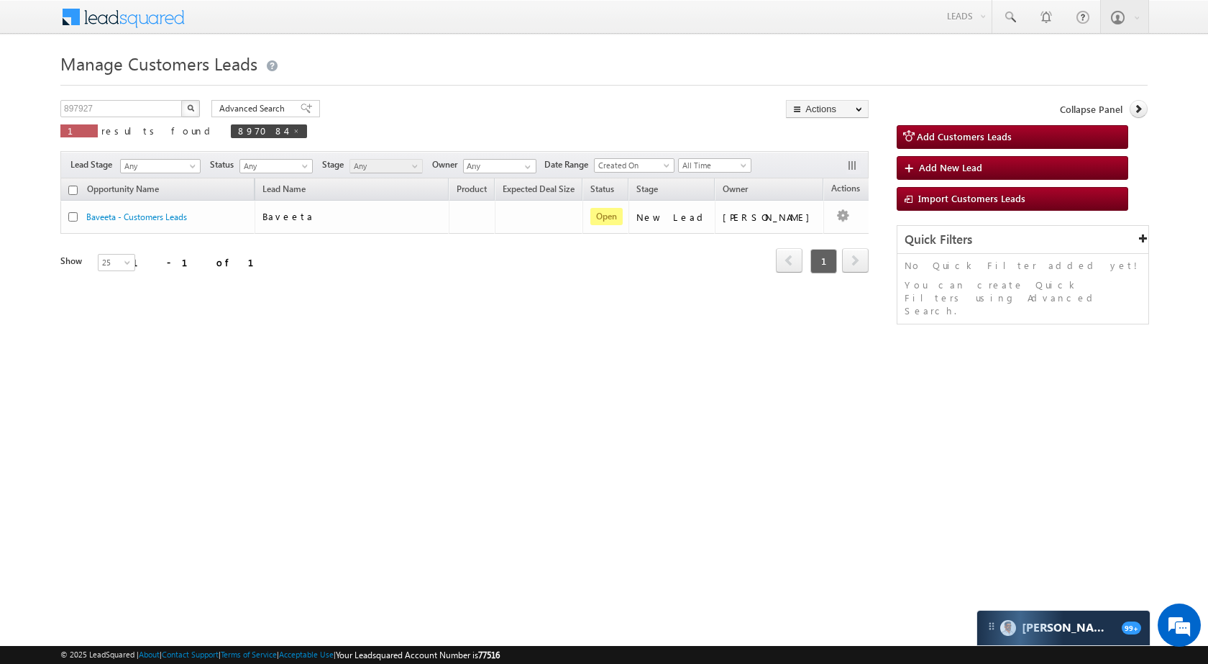
click at [182, 109] on button "button" at bounding box center [190, 108] width 19 height 17
click at [127, 107] on input "897927" at bounding box center [121, 108] width 123 height 17
paste input "0"
click at [193, 106] on img "button" at bounding box center [190, 107] width 7 height 7
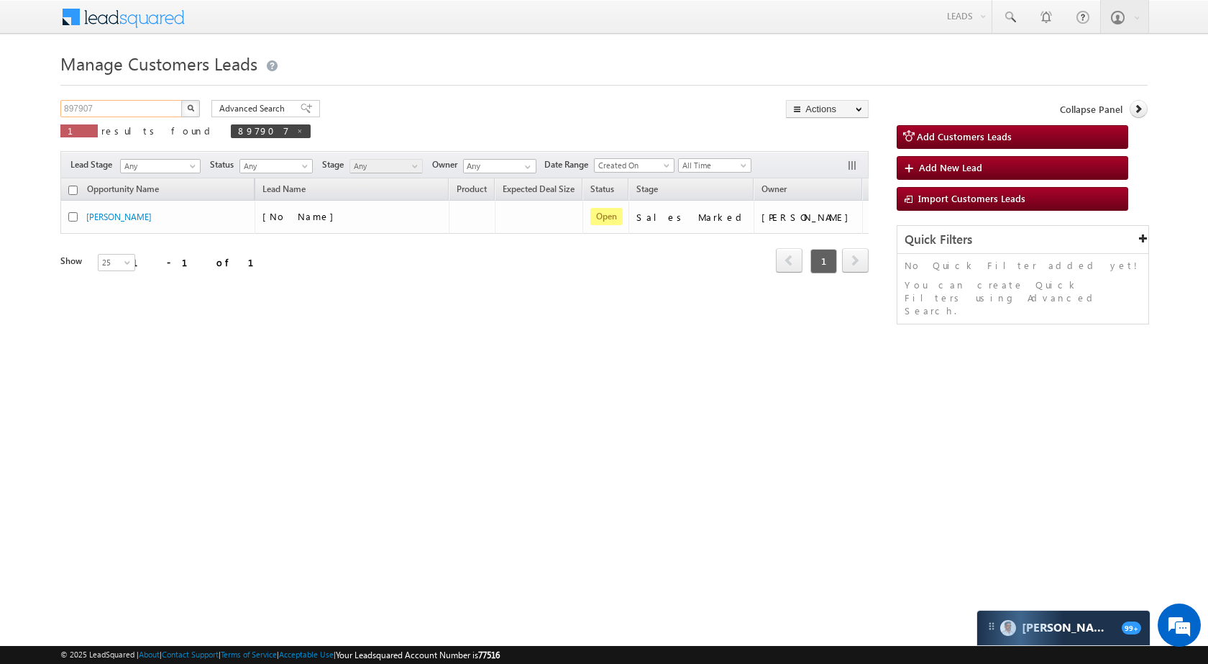
click at [175, 109] on input "897907" at bounding box center [121, 108] width 123 height 17
paste input "82229"
click at [194, 111] on button "button" at bounding box center [190, 108] width 19 height 17
click at [91, 111] on input "882229" at bounding box center [121, 108] width 123 height 17
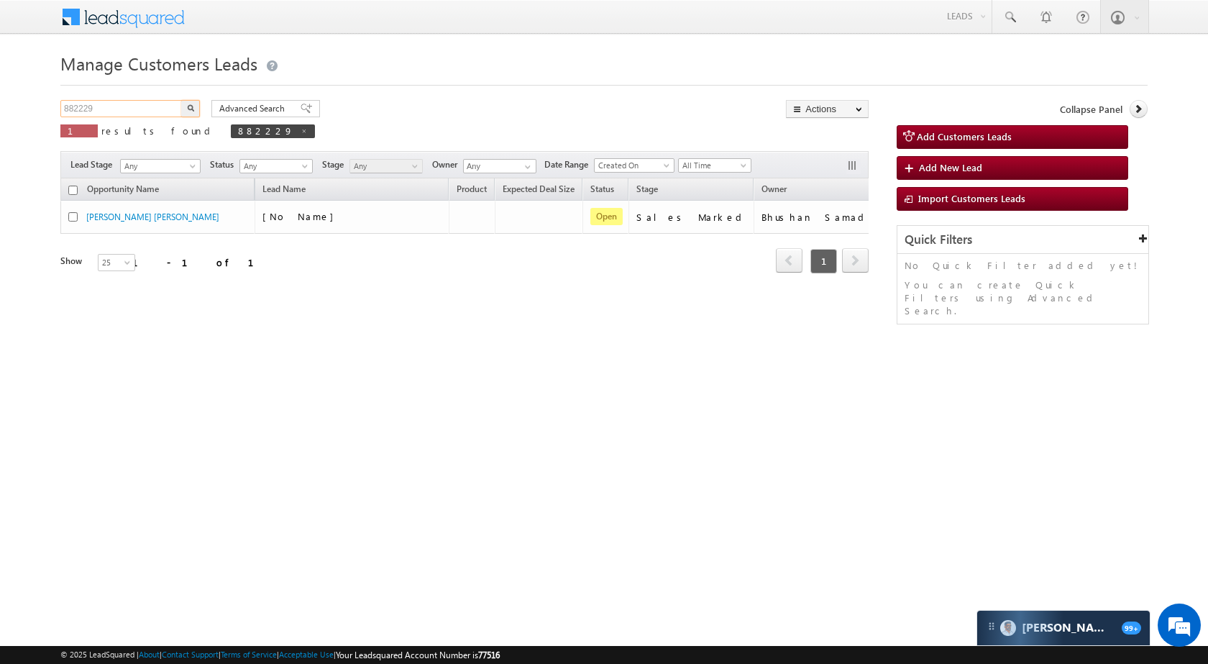
click at [91, 111] on input "882229" at bounding box center [121, 108] width 123 height 17
paste input "97085"
click at [192, 106] on img "button" at bounding box center [190, 107] width 7 height 7
click at [167, 106] on input "897085" at bounding box center [121, 108] width 123 height 17
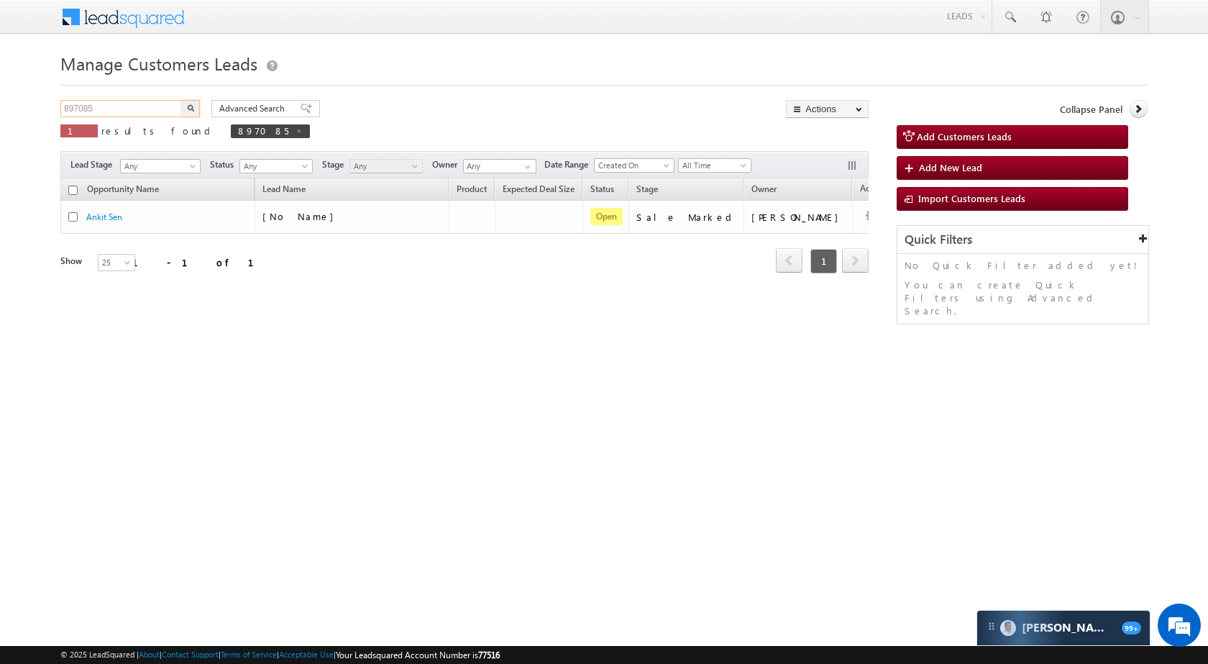
paste input "900070"
click at [191, 108] on img "button" at bounding box center [190, 107] width 7 height 7
click at [117, 108] on input "900070" at bounding box center [121, 108] width 123 height 17
paste input "899573"
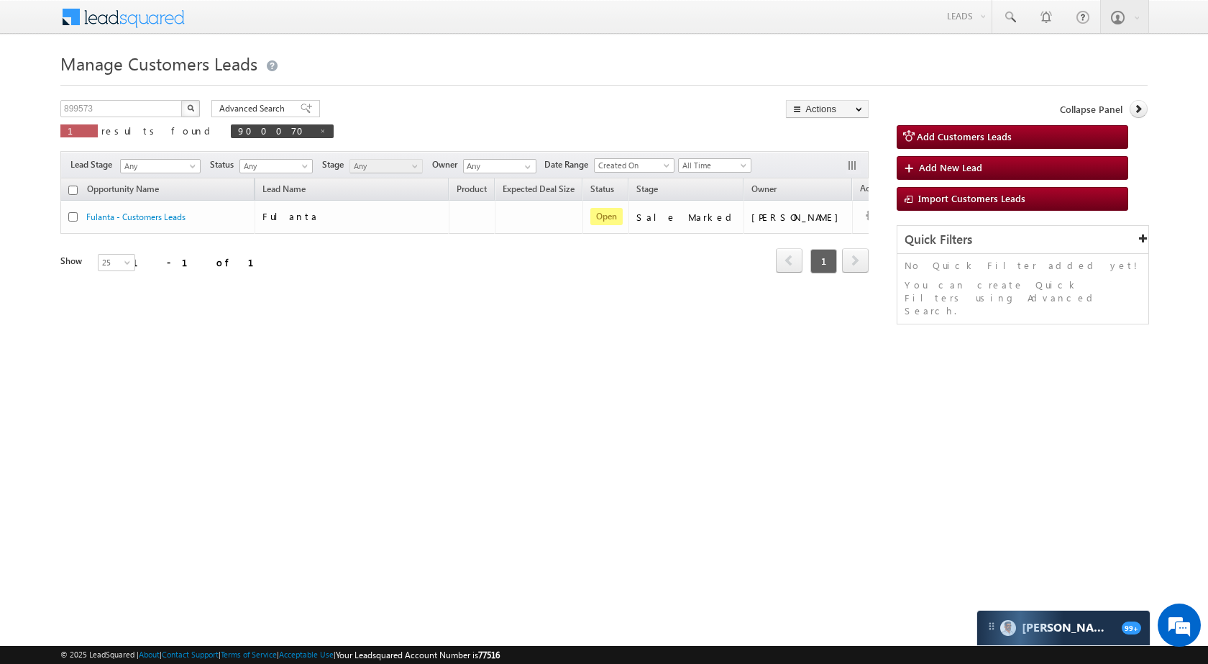
click at [184, 107] on button "button" at bounding box center [190, 108] width 19 height 17
click at [153, 106] on input "899573" at bounding box center [121, 108] width 123 height 17
paste input "782"
click at [188, 110] on img "button" at bounding box center [190, 107] width 7 height 7
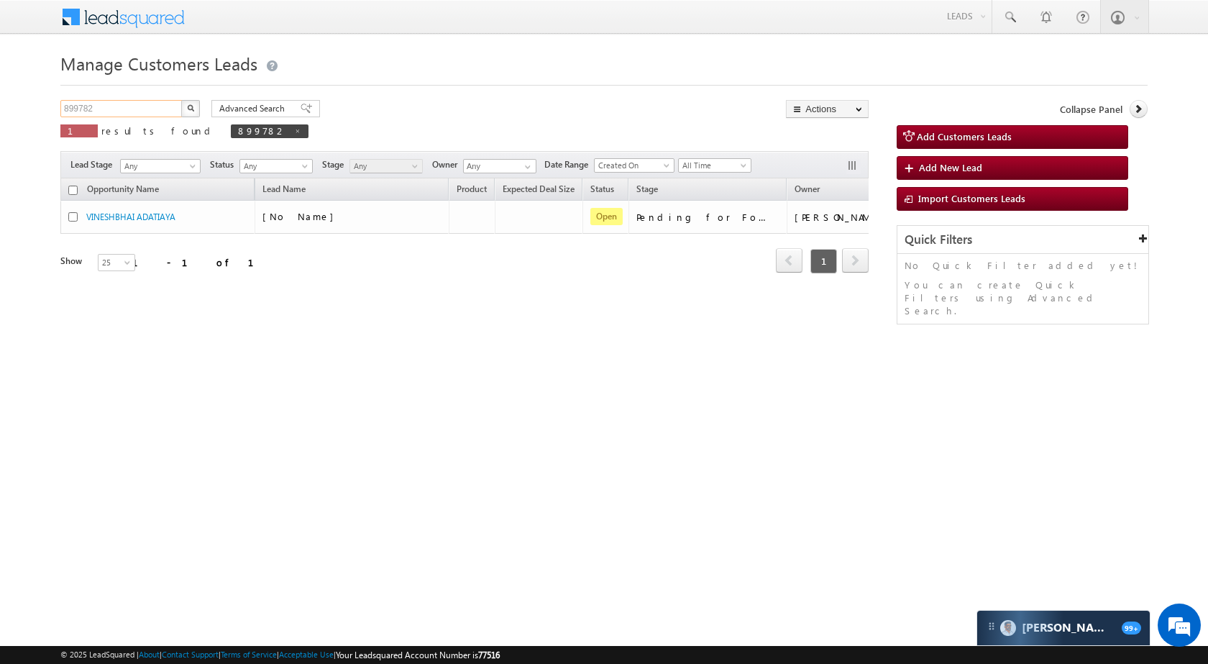
click at [129, 109] on input "899782" at bounding box center [121, 108] width 123 height 17
paste input "8926"
type input "898926"
click at [189, 107] on img "button" at bounding box center [190, 107] width 7 height 7
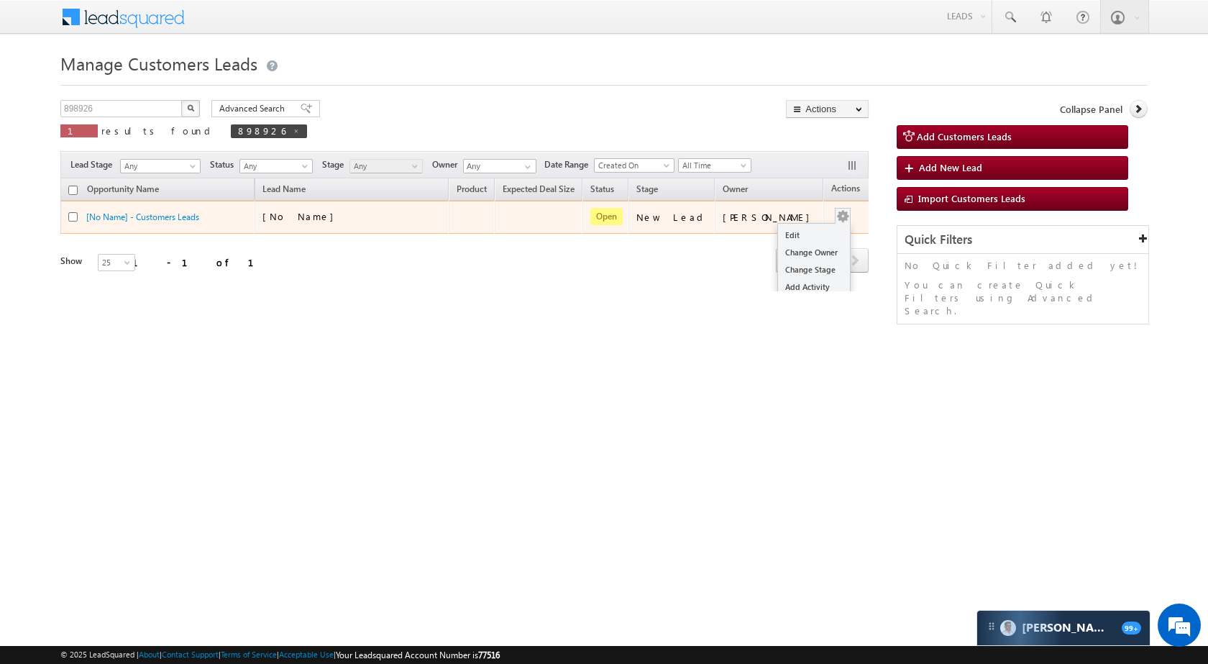
click at [831, 213] on div "Edit Change Owner Change Stage Add Activity Add Task Delete" at bounding box center [842, 217] width 23 height 19
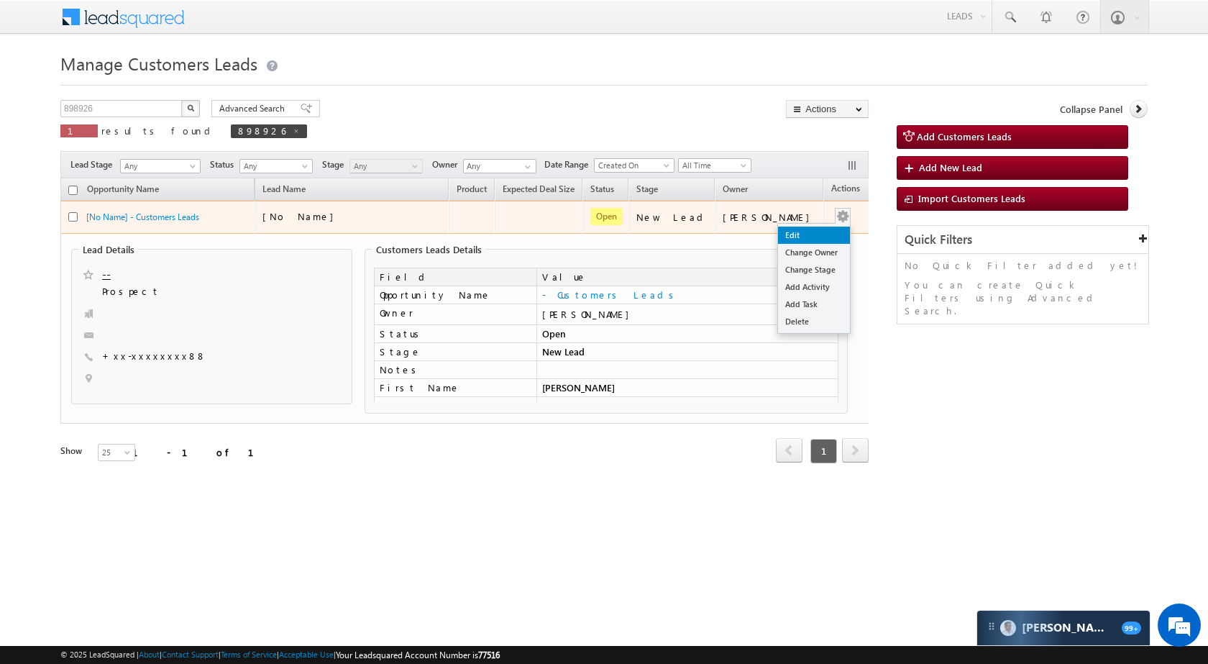
click at [800, 229] on link "Edit" at bounding box center [814, 235] width 72 height 17
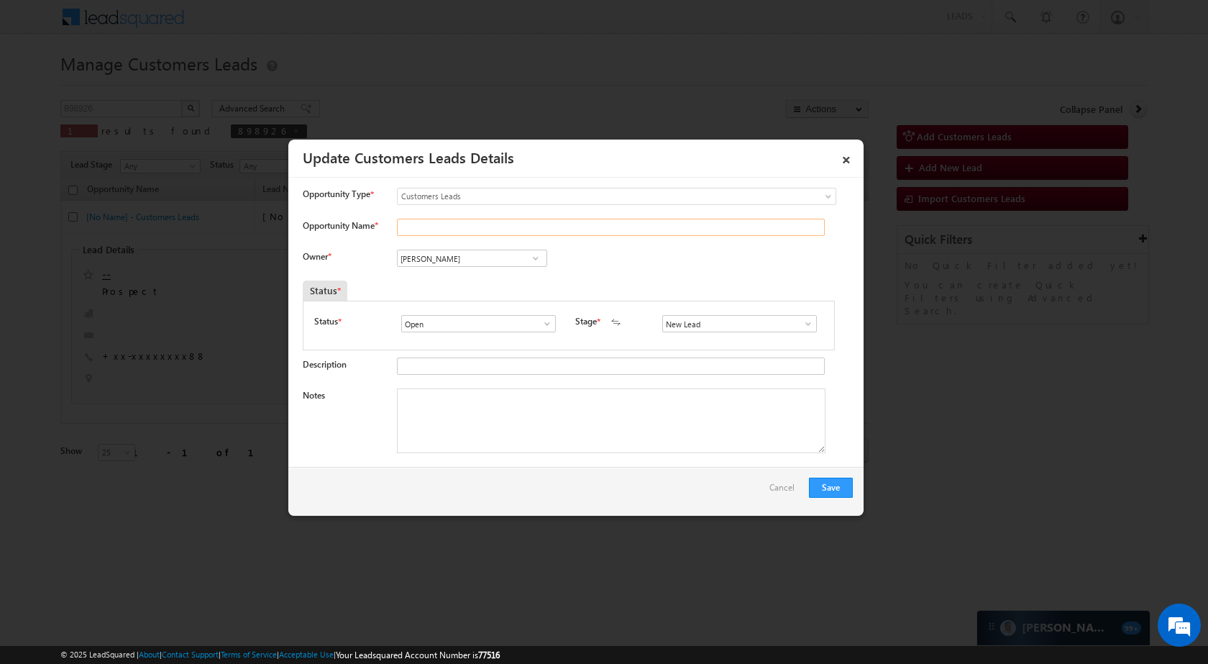
click at [516, 228] on input "Opportunity Name *" at bounding box center [611, 227] width 428 height 17
paste input "NIMIT KUMAR VERMA"
type input "NIMIT KUMAR VERMA"
click at [484, 256] on input "[PERSON_NAME]" at bounding box center [472, 258] width 150 height 17
paste input "[PERSON_NAME]"
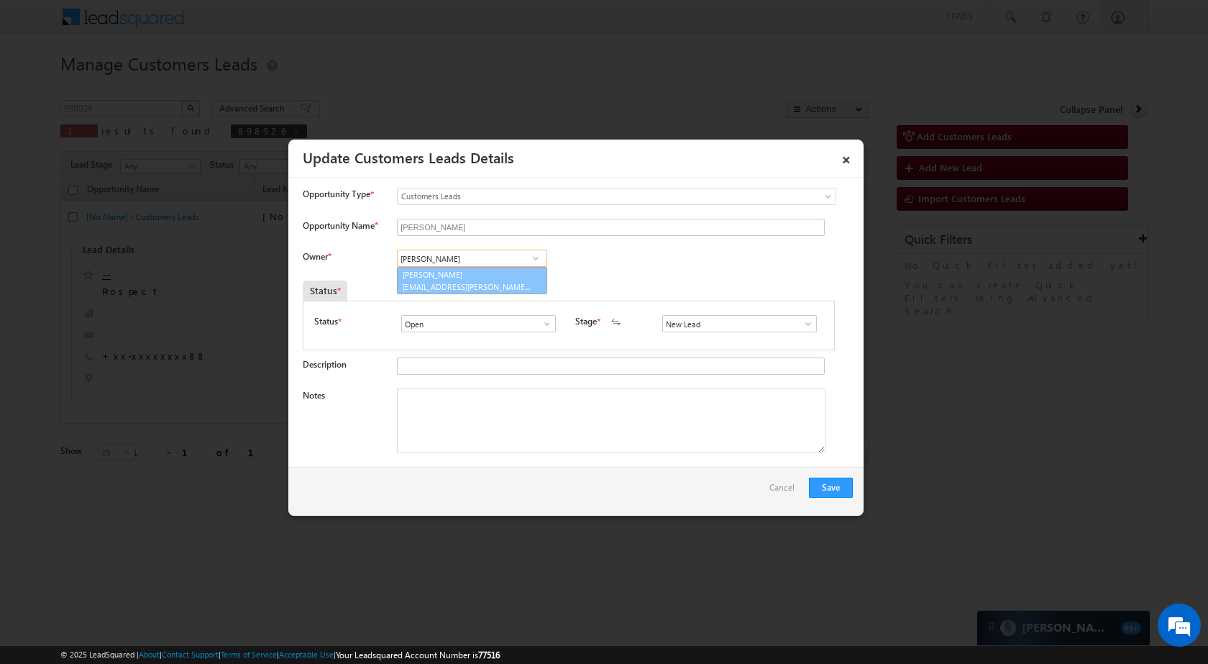
click at [474, 286] on span "[EMAIL_ADDRESS][PERSON_NAME][DOMAIN_NAME]" at bounding box center [467, 286] width 129 height 11
type input "[PERSON_NAME]"
click at [826, 488] on button "Save" at bounding box center [831, 488] width 44 height 20
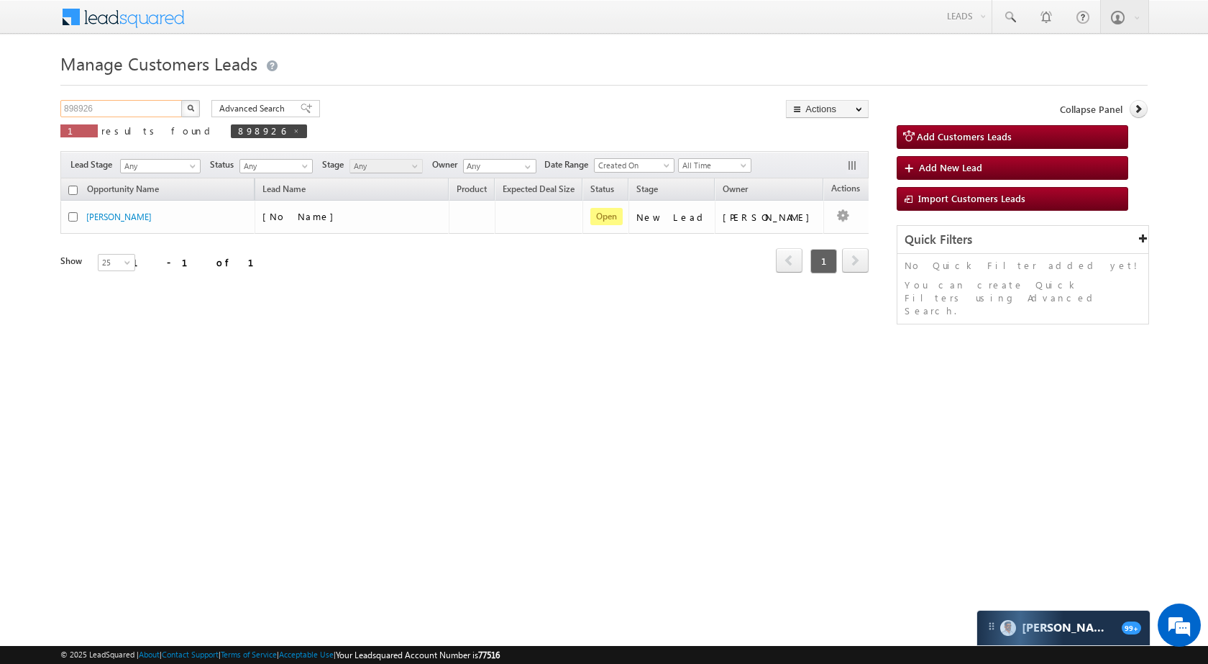
click at [164, 109] on input "898926" at bounding box center [121, 108] width 123 height 17
paste input "96"
type input "899626"
click at [185, 106] on button "button" at bounding box center [190, 108] width 19 height 17
